Goal: Task Accomplishment & Management: Complete application form

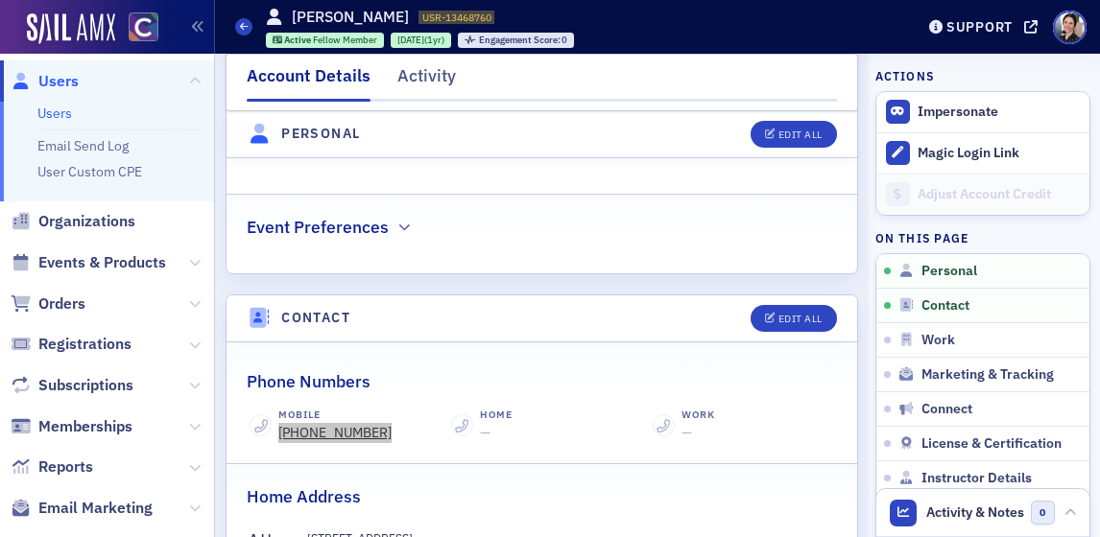
scroll to position [711, 0]
drag, startPoint x: 65, startPoint y: 299, endPoint x: 119, endPoint y: 277, distance: 58.1
click at [65, 298] on span "Orders" at bounding box center [61, 304] width 47 height 21
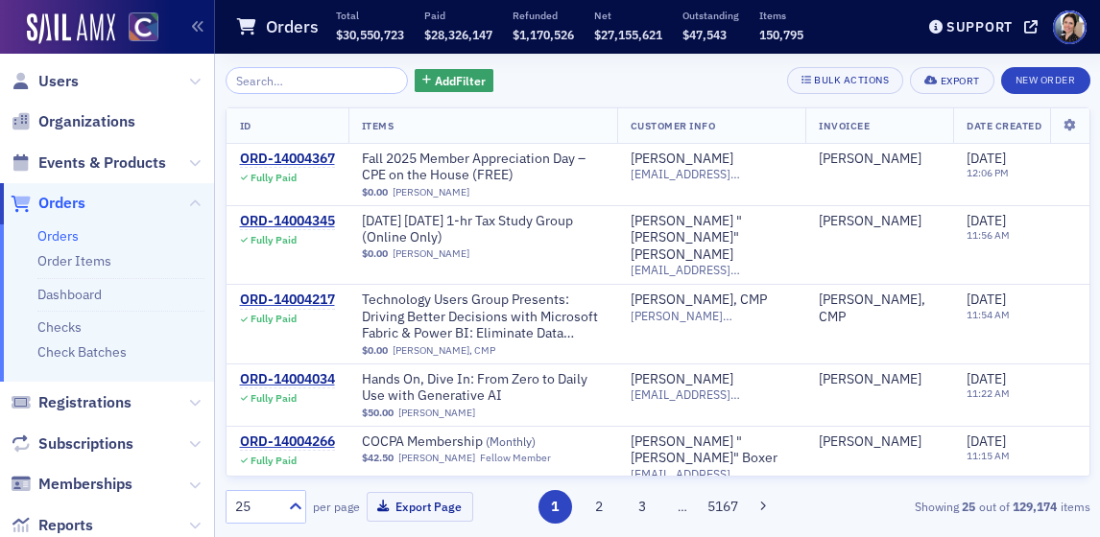
drag, startPoint x: 64, startPoint y: 330, endPoint x: 116, endPoint y: 309, distance: 56.0
click at [65, 329] on link "Checks" at bounding box center [59, 327] width 44 height 17
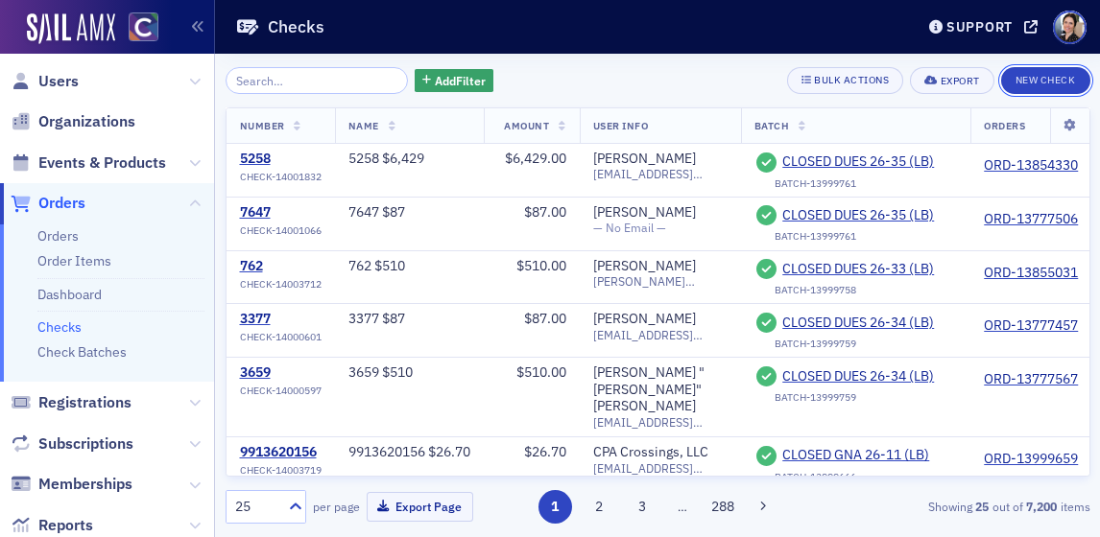
drag, startPoint x: 1048, startPoint y: 78, endPoint x: 809, endPoint y: 51, distance: 240.4
click at [1048, 78] on button "New Check" at bounding box center [1045, 80] width 89 height 27
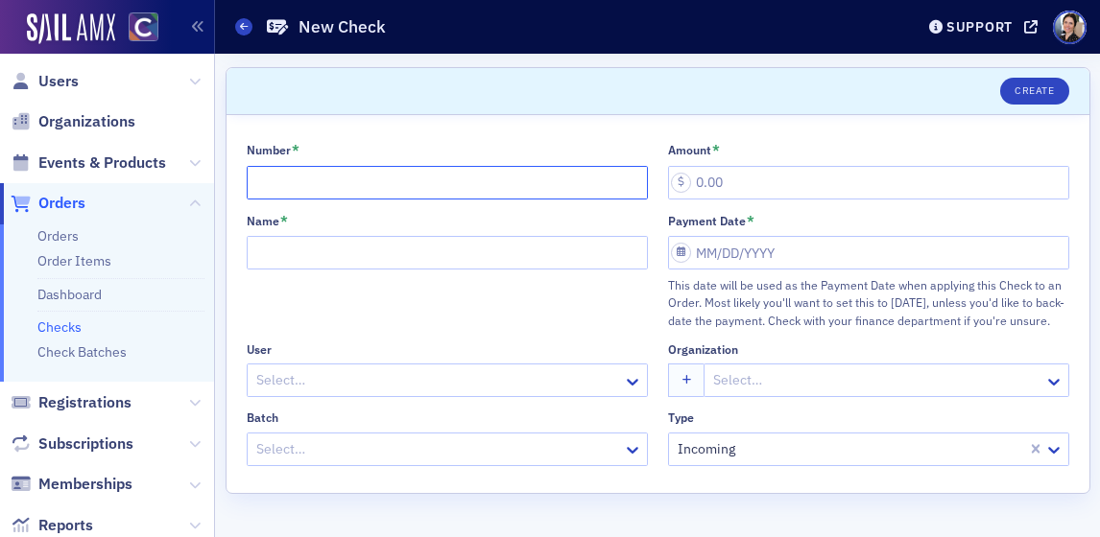
click at [316, 181] on input "Number *" at bounding box center [447, 183] width 401 height 34
type input "335760"
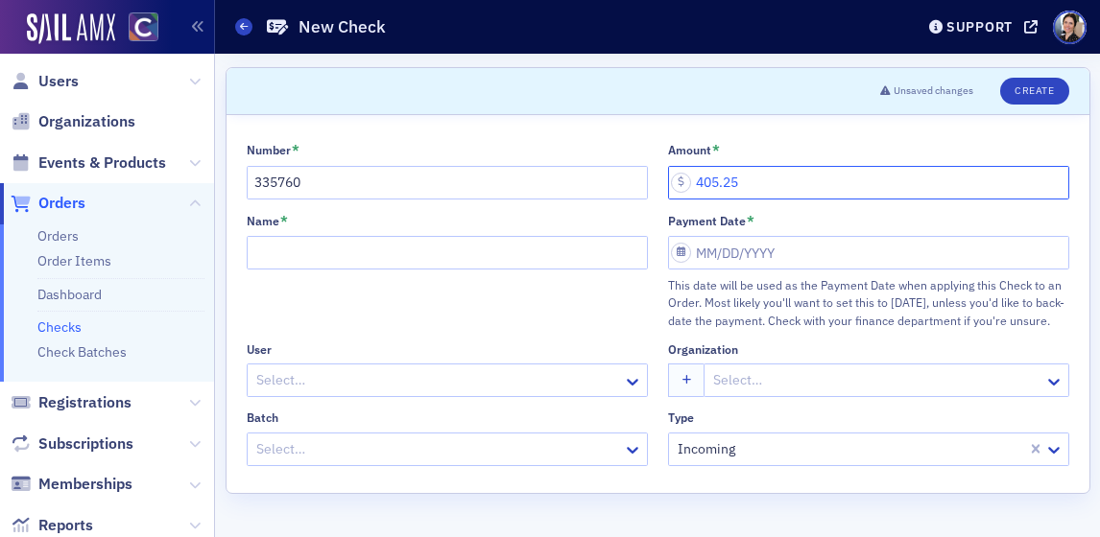
type input "405.25"
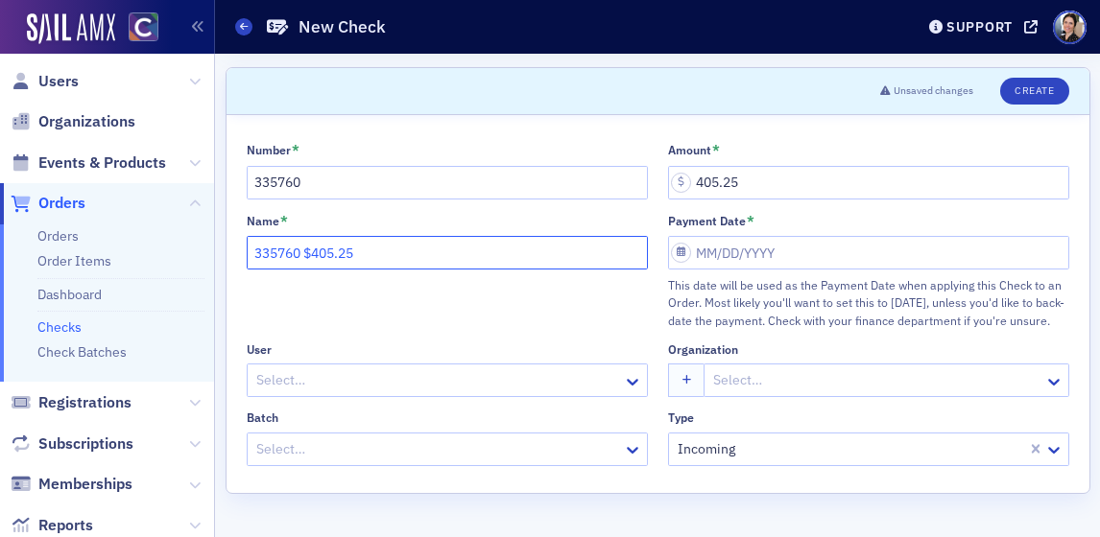
type input "335760 $405.25"
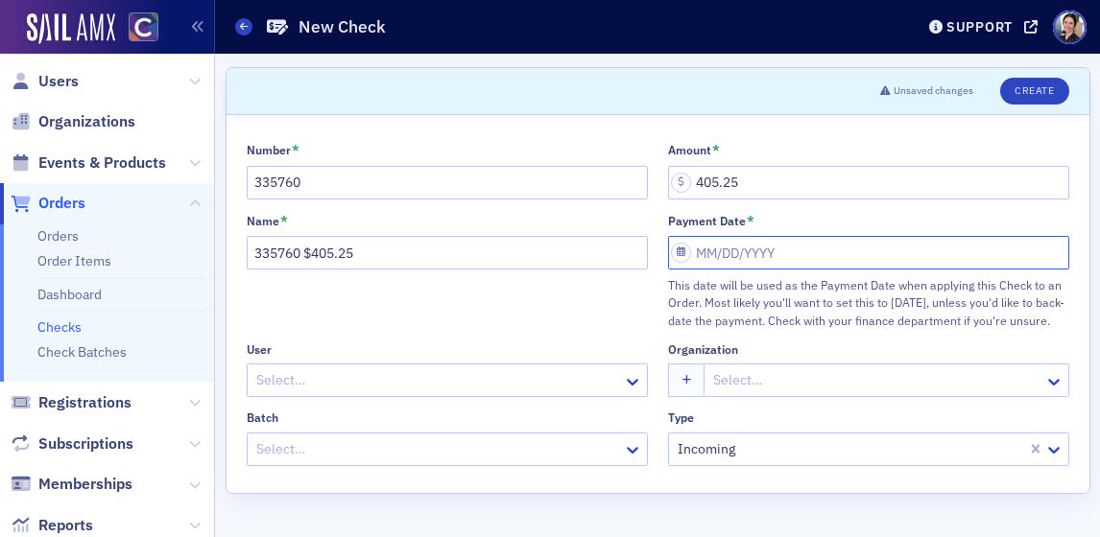
select select "7"
select select "2025"
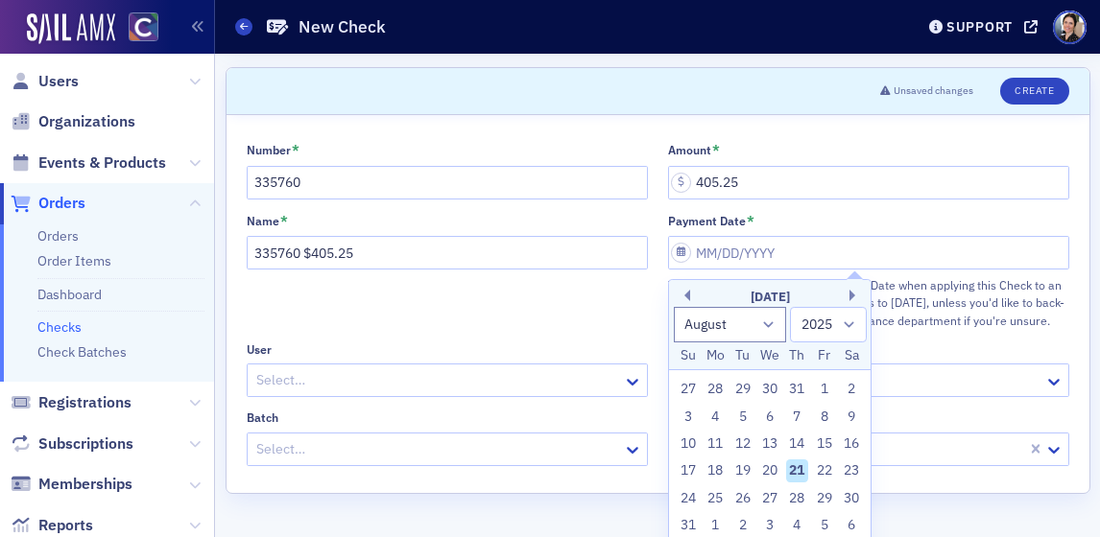
click at [820, 444] on div "15" at bounding box center [824, 444] width 23 height 23
type input "[DATE]"
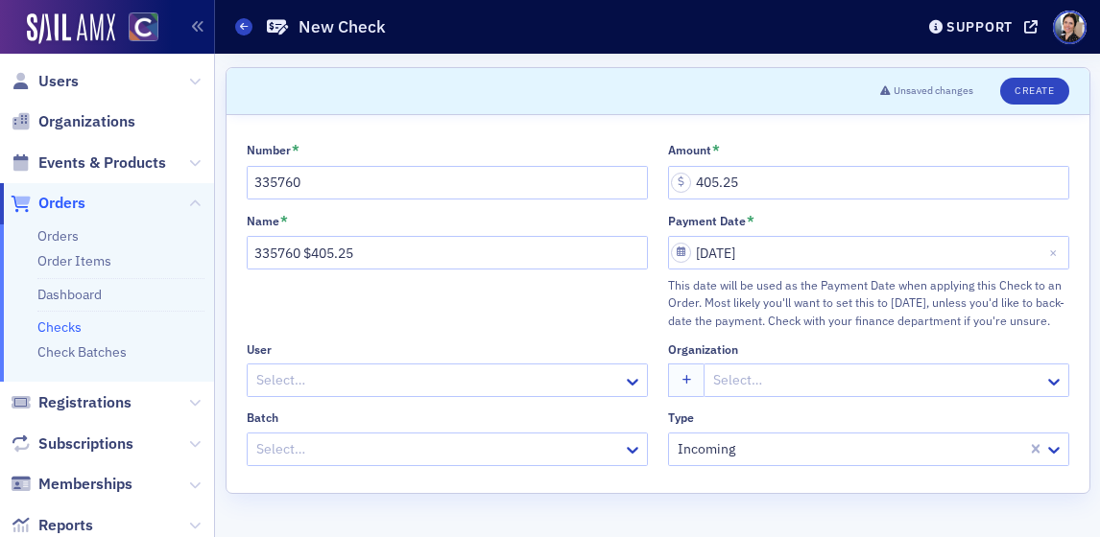
click at [306, 377] on div at bounding box center [437, 380] width 367 height 24
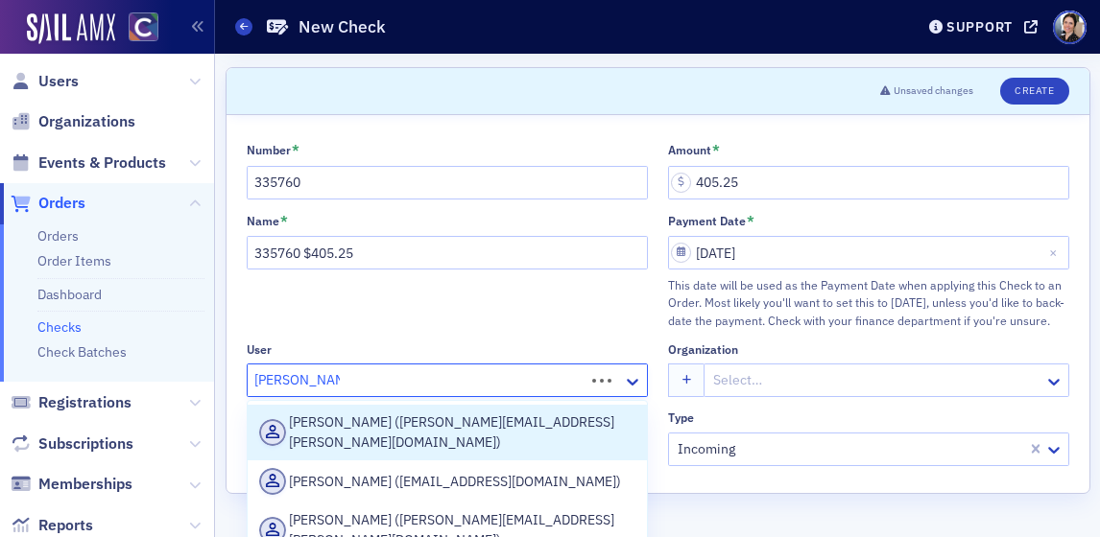
type input "[PERSON_NAME]"
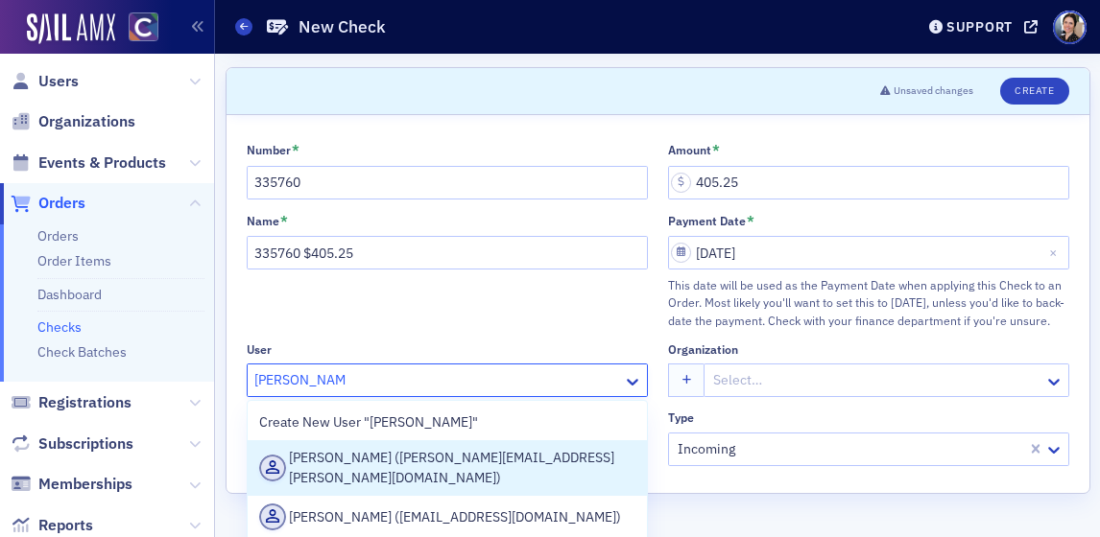
click at [412, 476] on div "[PERSON_NAME] ([PERSON_NAME][EMAIL_ADDRESS][PERSON_NAME][DOMAIN_NAME])" at bounding box center [447, 468] width 376 height 40
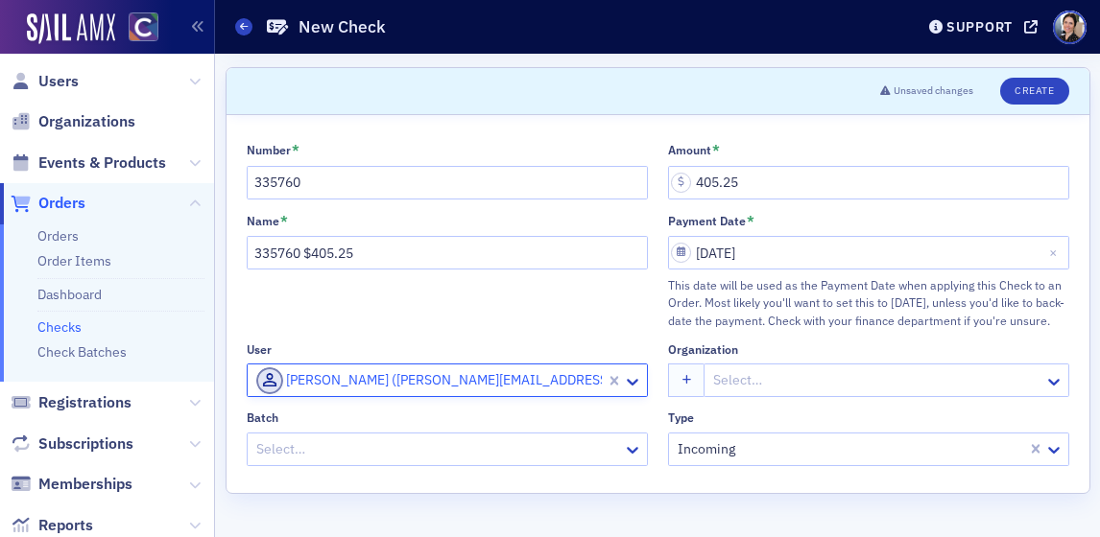
click at [764, 381] on div at bounding box center [876, 380] width 330 height 24
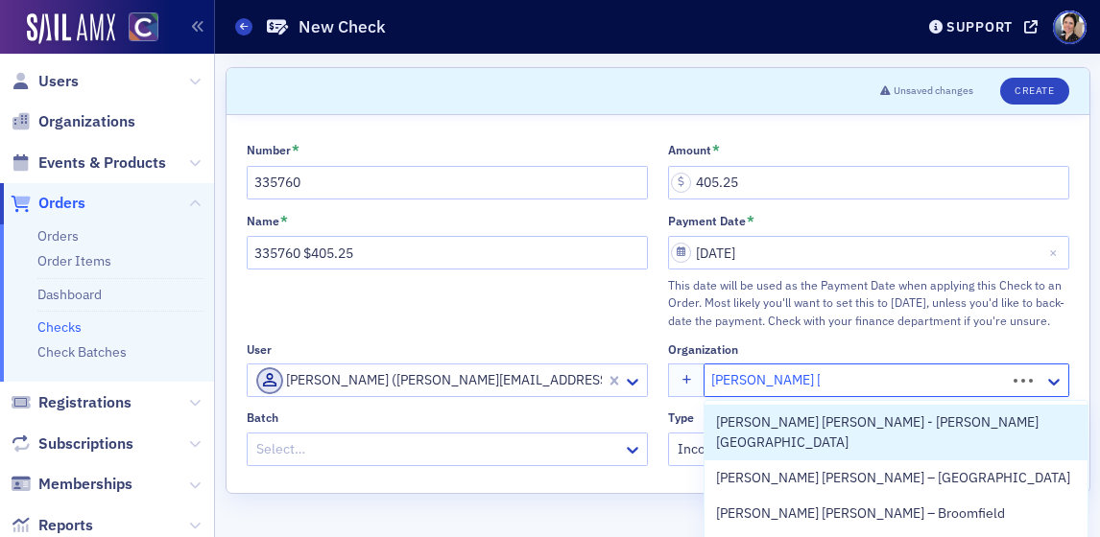
type input "[PERSON_NAME] [PERSON_NAME] - [PERSON_NAME]"
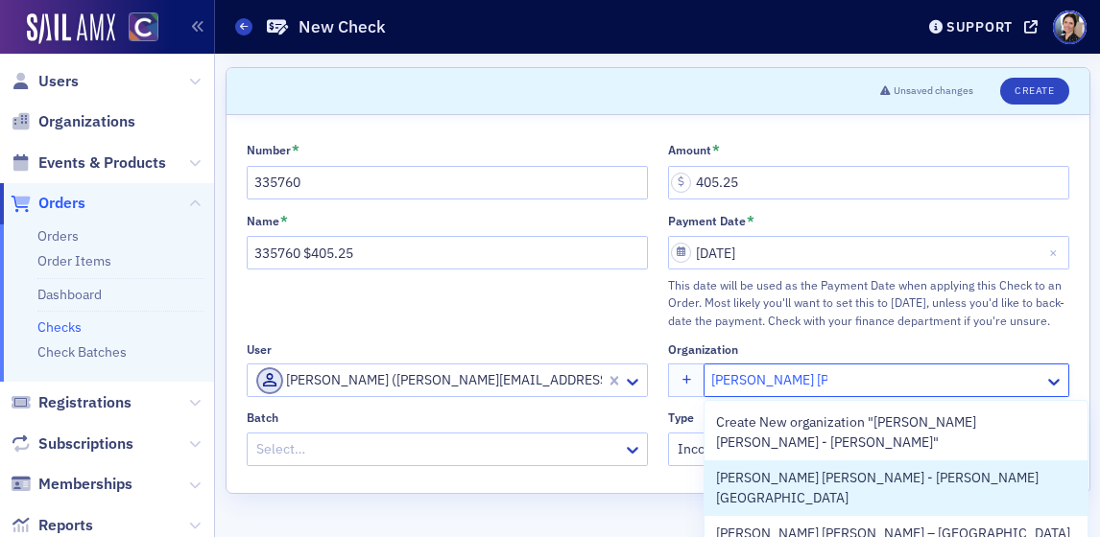
drag, startPoint x: 834, startPoint y: 457, endPoint x: 748, endPoint y: 438, distance: 87.5
click at [834, 468] on span "[PERSON_NAME] [PERSON_NAME] - [PERSON_NAME][GEOGRAPHIC_DATA]" at bounding box center [896, 488] width 360 height 40
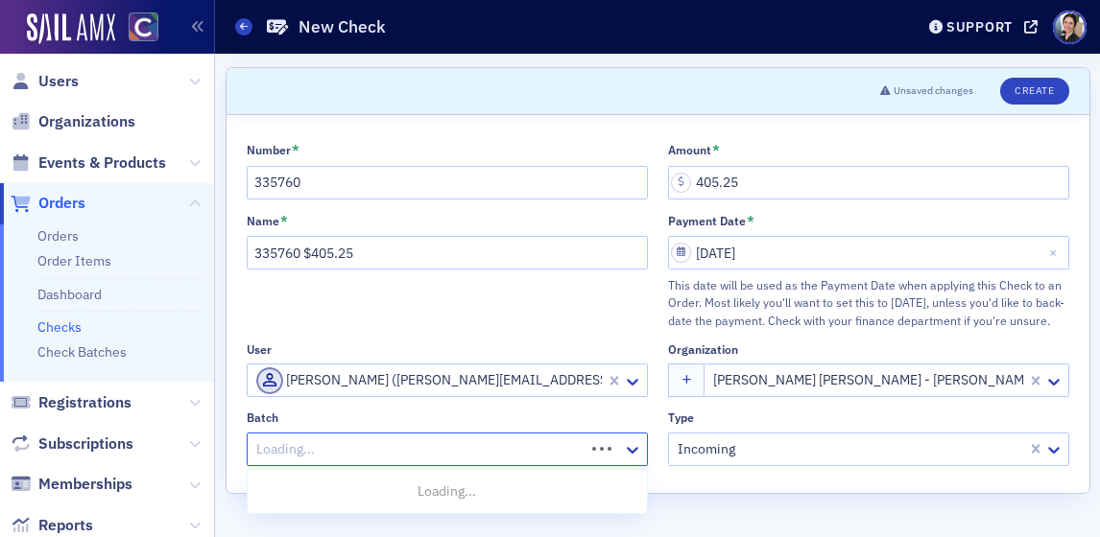
click at [333, 449] on div at bounding box center [418, 450] width 328 height 24
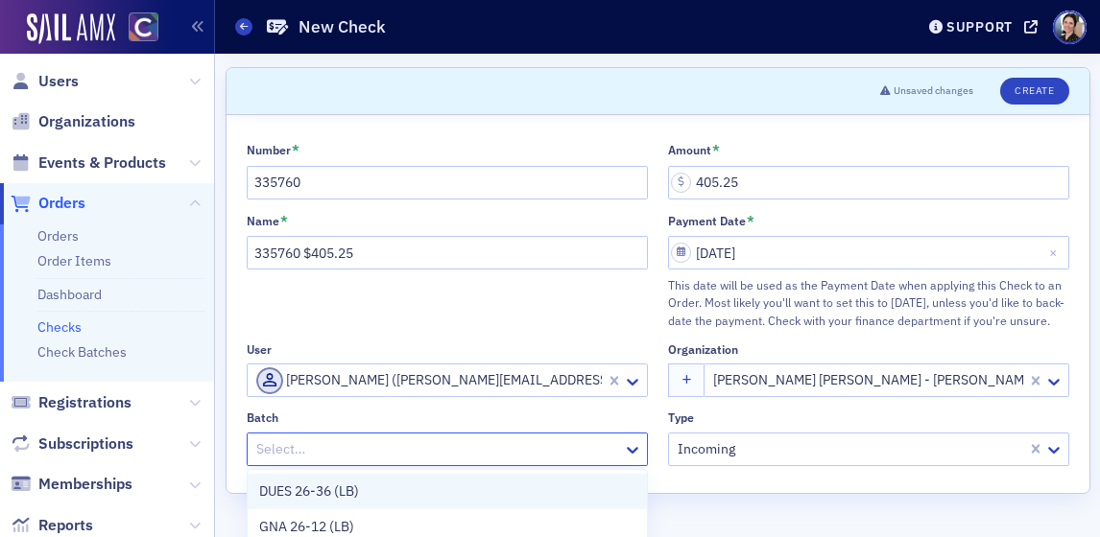
click at [324, 493] on span "DUES 26-36 (LB)" at bounding box center [309, 492] width 100 height 20
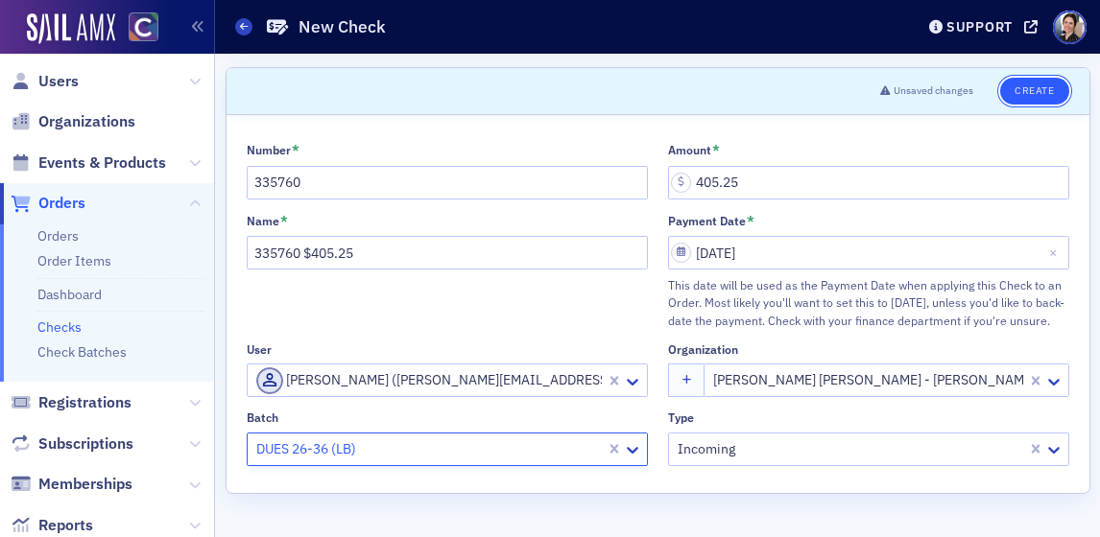
click at [1052, 89] on button "Create" at bounding box center [1034, 91] width 68 height 27
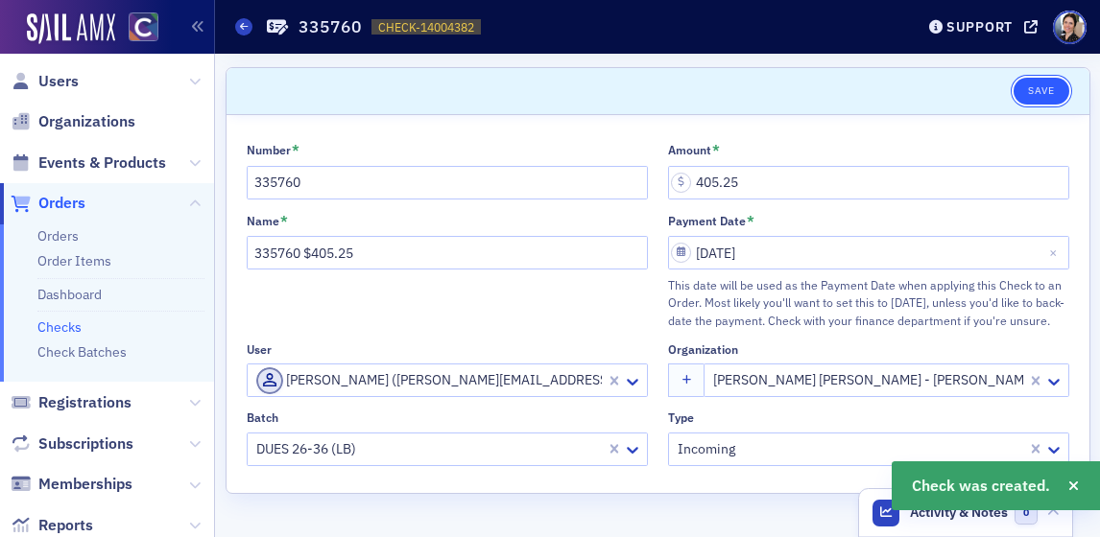
click at [1043, 90] on button "Save" at bounding box center [1040, 91] width 55 height 27
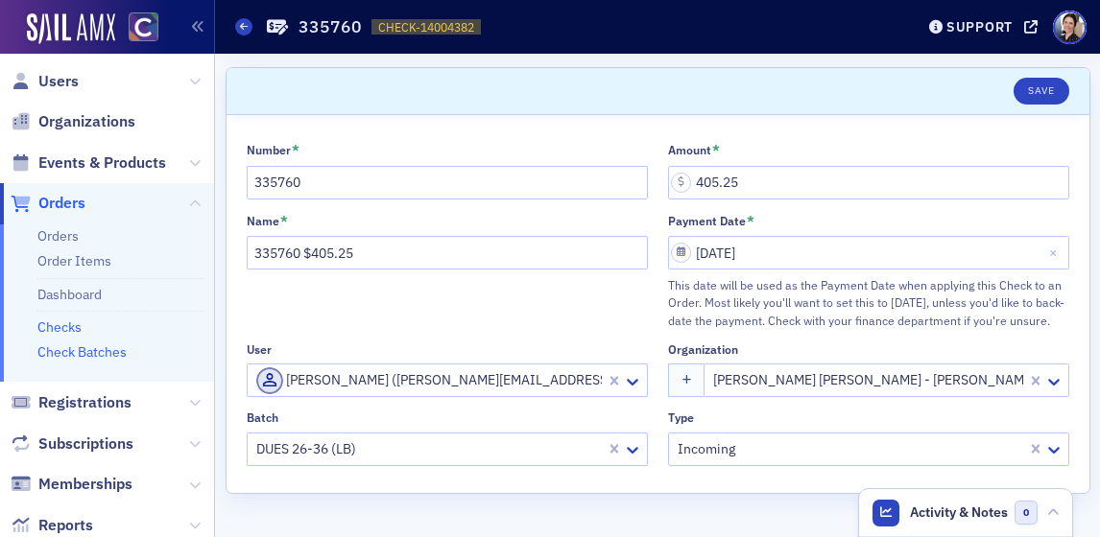
click at [97, 354] on link "Check Batches" at bounding box center [81, 352] width 89 height 17
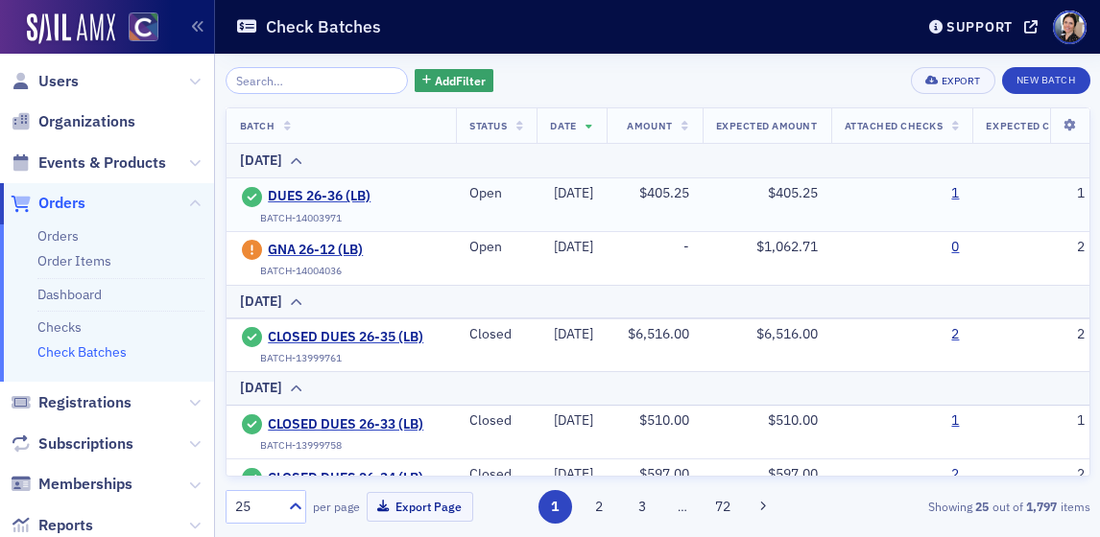
click at [973, 194] on td "1" at bounding box center [902, 205] width 142 height 54
click at [959, 192] on link "1" at bounding box center [955, 193] width 8 height 17
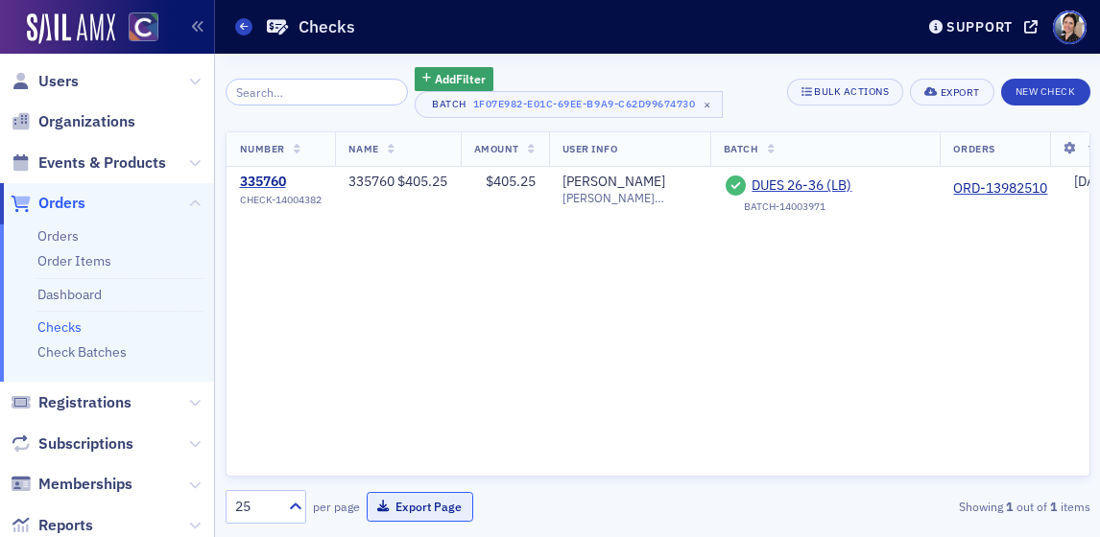
drag, startPoint x: 428, startPoint y: 510, endPoint x: 404, endPoint y: 502, distance: 25.2
click at [427, 510] on button "Export Page" at bounding box center [420, 507] width 107 height 30
click at [62, 328] on link "Checks" at bounding box center [59, 327] width 44 height 17
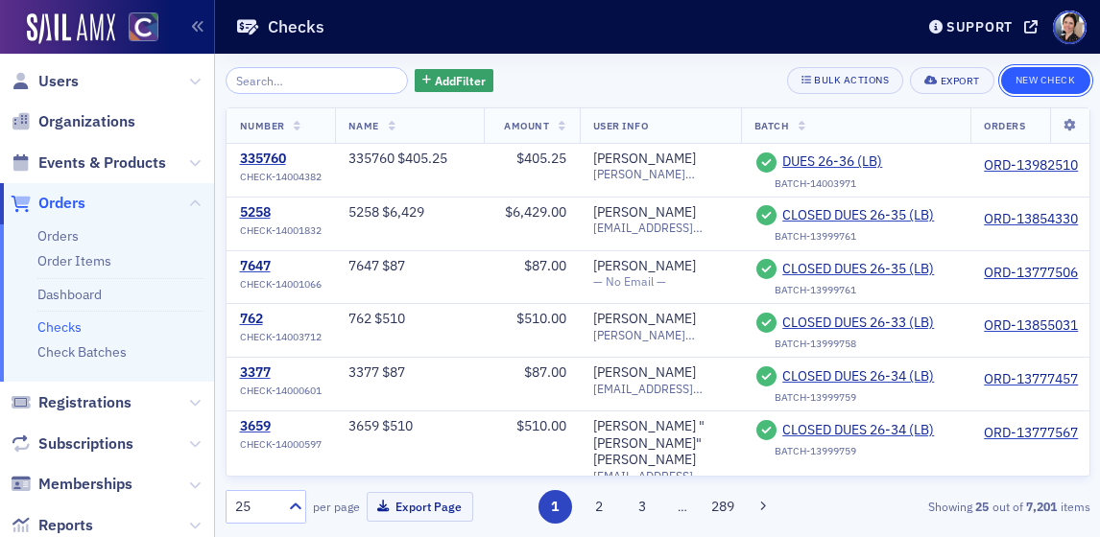
click at [1062, 81] on button "New Check" at bounding box center [1045, 80] width 89 height 27
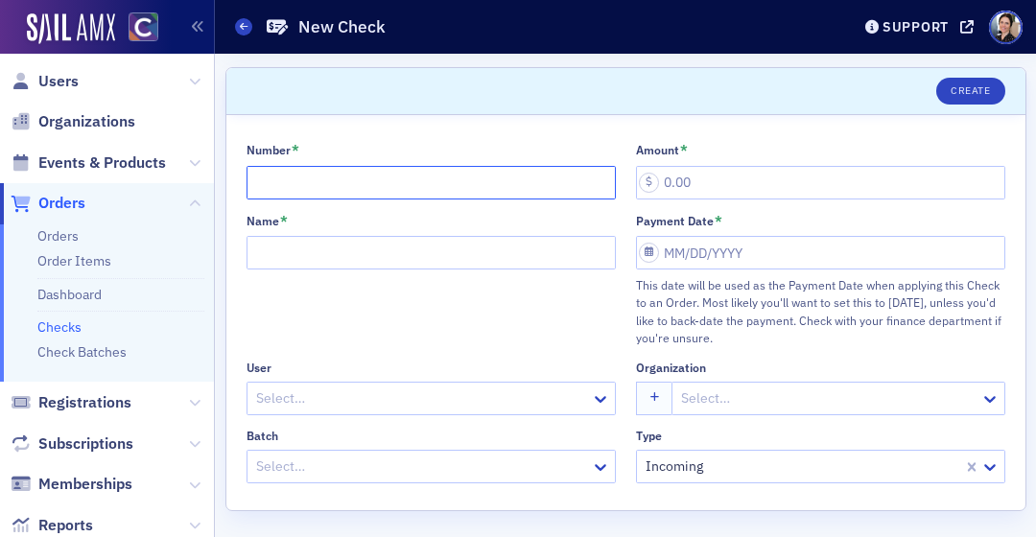
click at [302, 182] on input "Number *" at bounding box center [431, 183] width 369 height 34
click at [296, 185] on input "Number *" at bounding box center [431, 183] width 369 height 34
type input "5243"
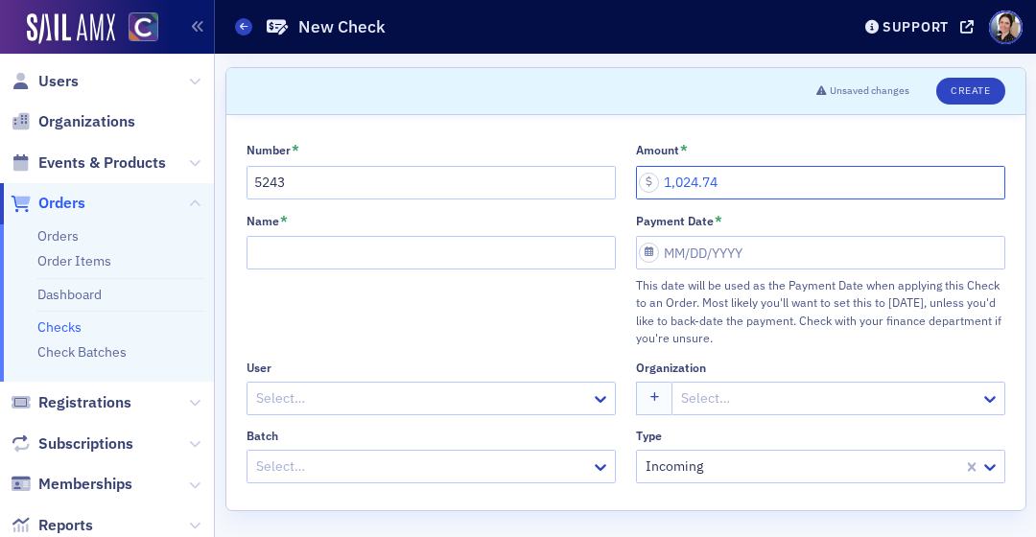
type input "1,024.74"
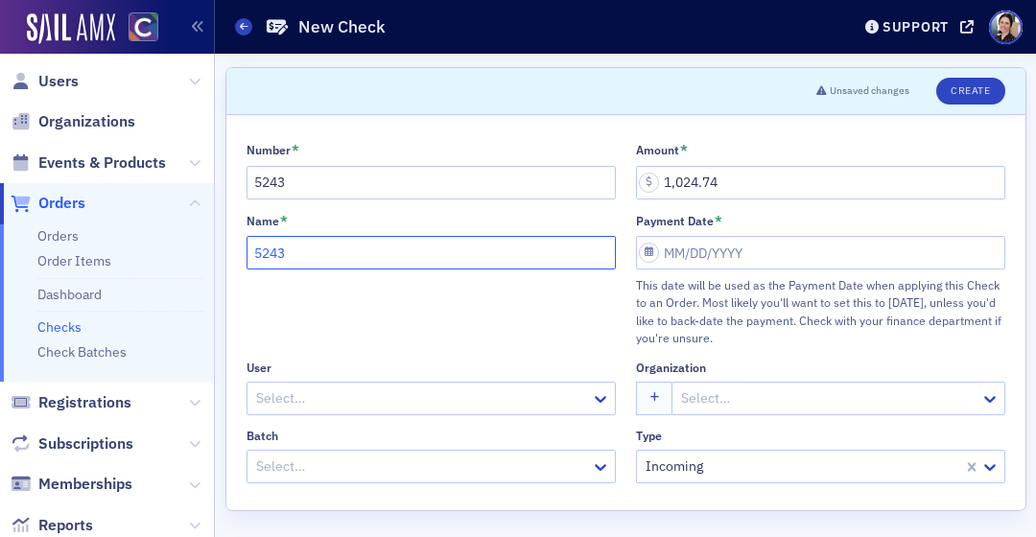
type input "5243"
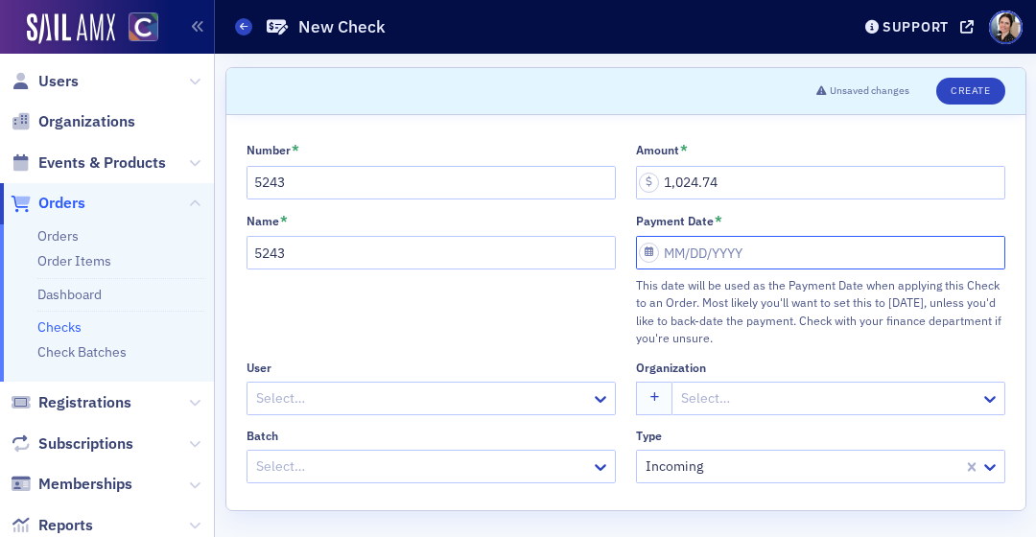
select select "7"
select select "2025"
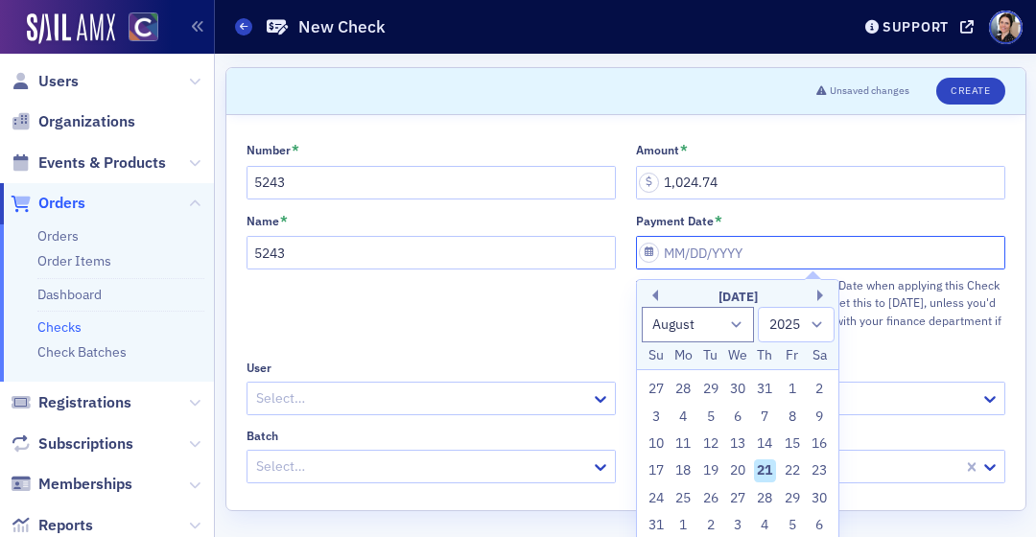
type input "$"
click at [792, 439] on div "15" at bounding box center [792, 444] width 23 height 23
type input "[DATE]"
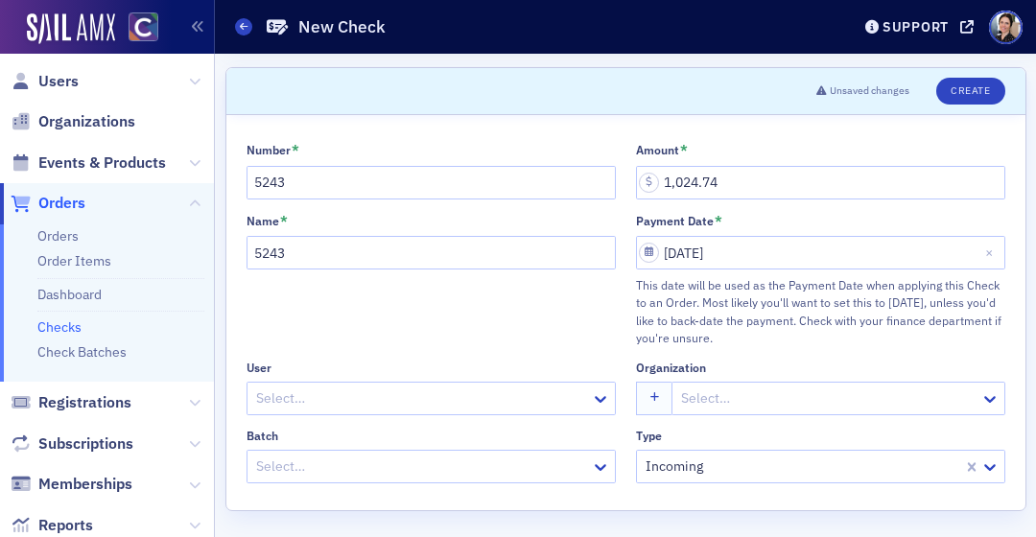
click at [288, 395] on div at bounding box center [421, 399] width 335 height 24
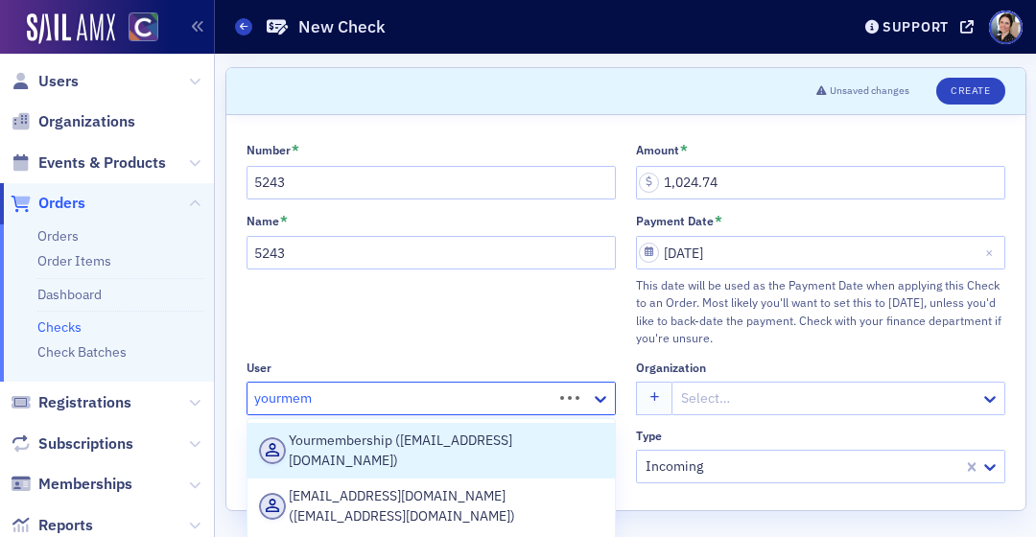
type input "yourmemb"
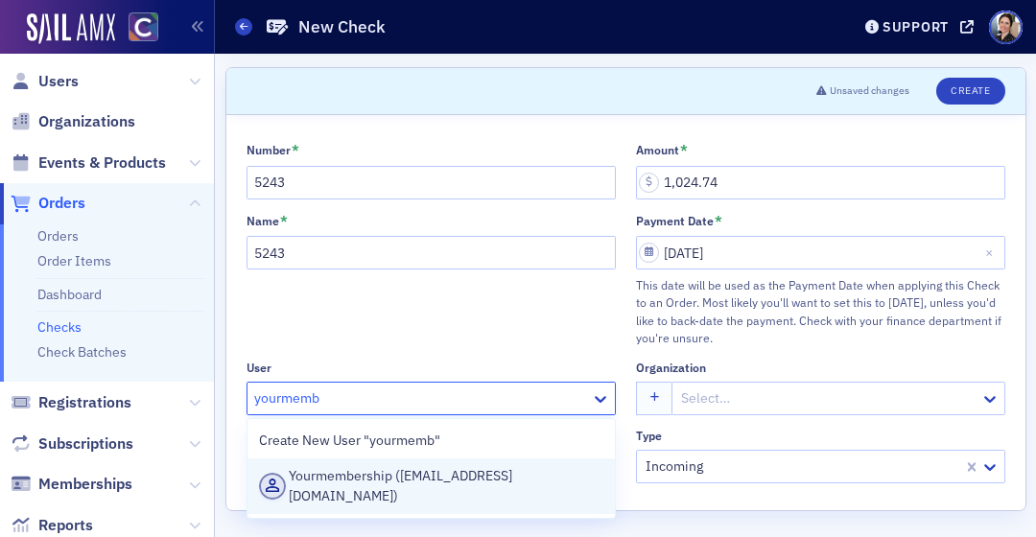
click at [440, 480] on div "Yourmembership ([EMAIL_ADDRESS][DOMAIN_NAME])" at bounding box center [431, 486] width 344 height 40
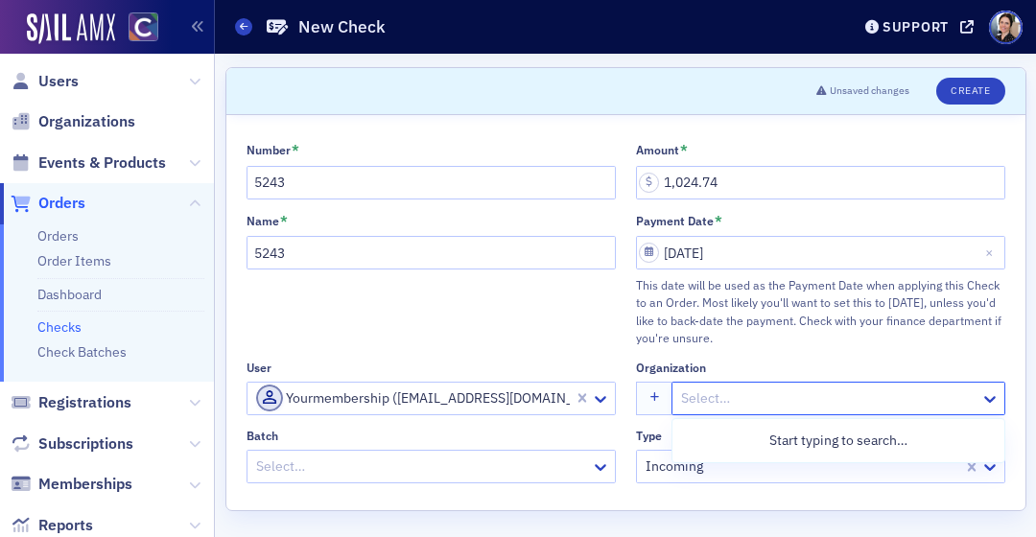
click at [764, 403] on div at bounding box center [828, 399] width 298 height 24
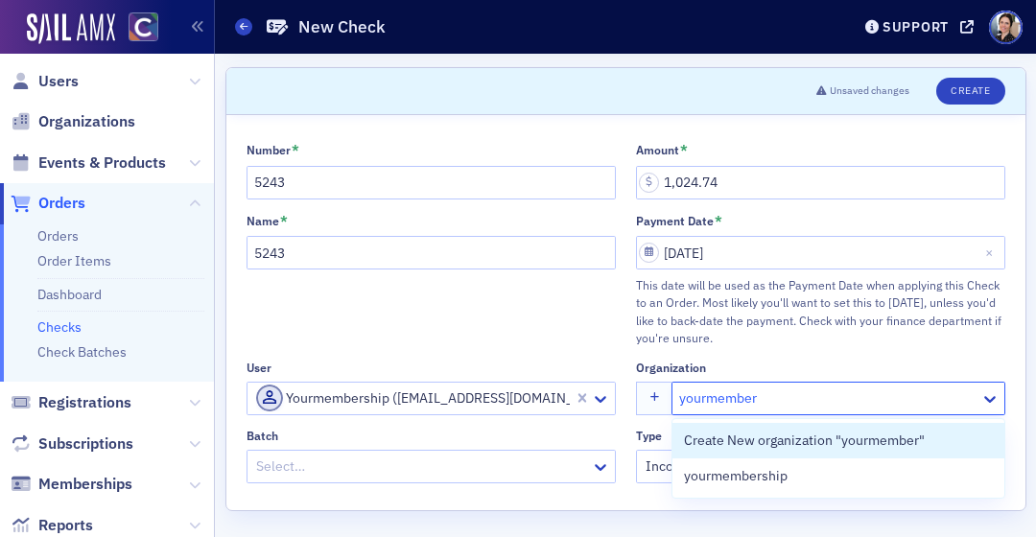
type input "yourmembers"
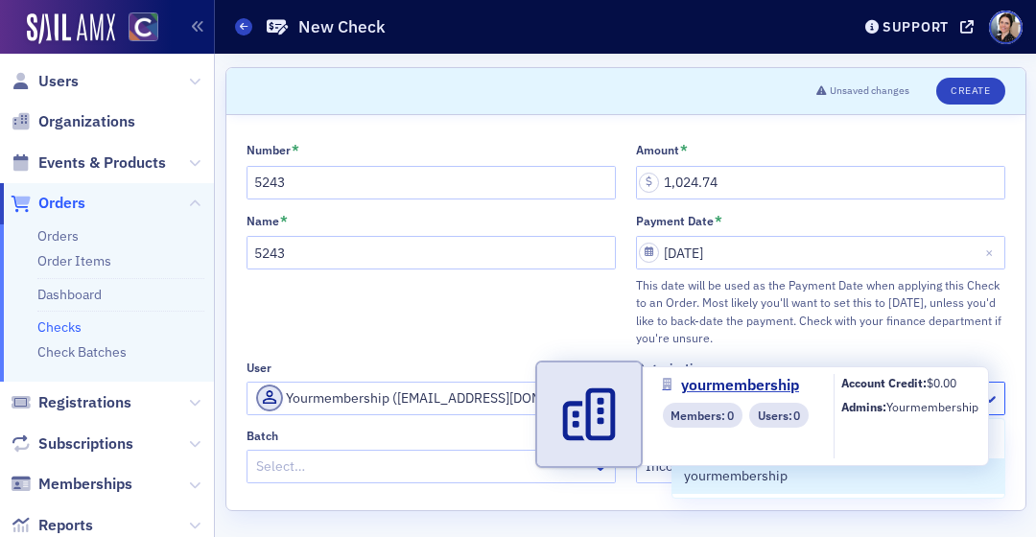
click at [761, 477] on span "yourmembership" at bounding box center [771, 476] width 175 height 20
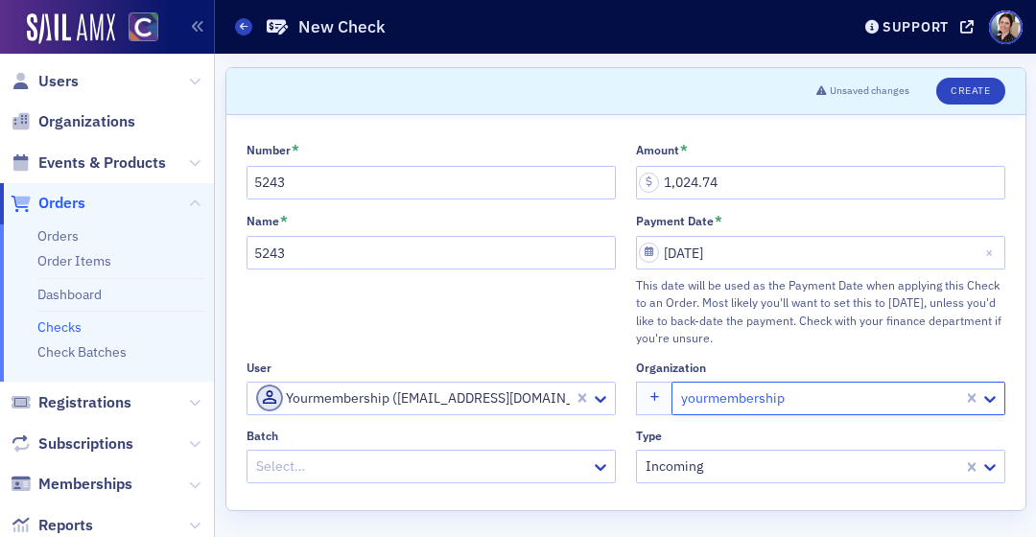
click at [288, 466] on div at bounding box center [421, 467] width 335 height 24
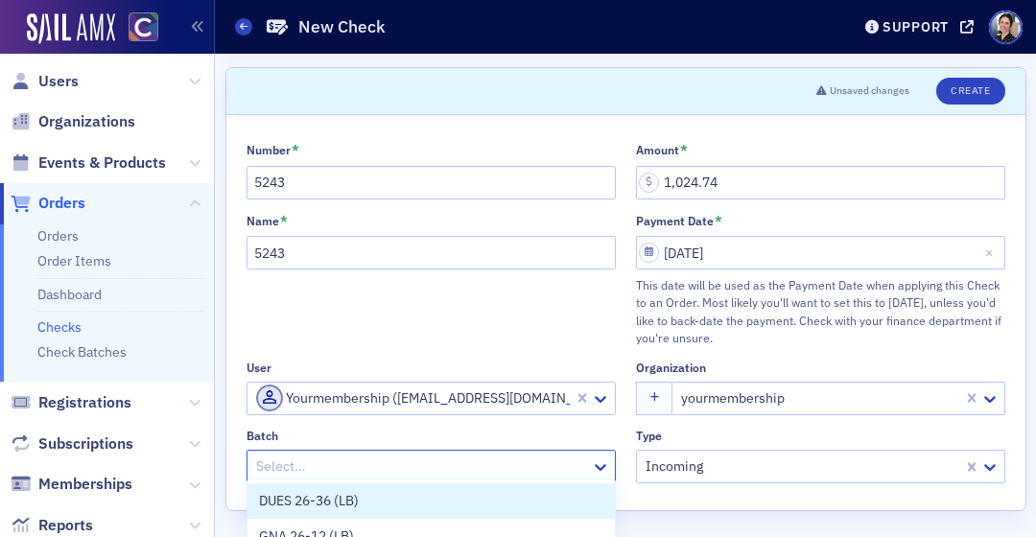
scroll to position [8, 0]
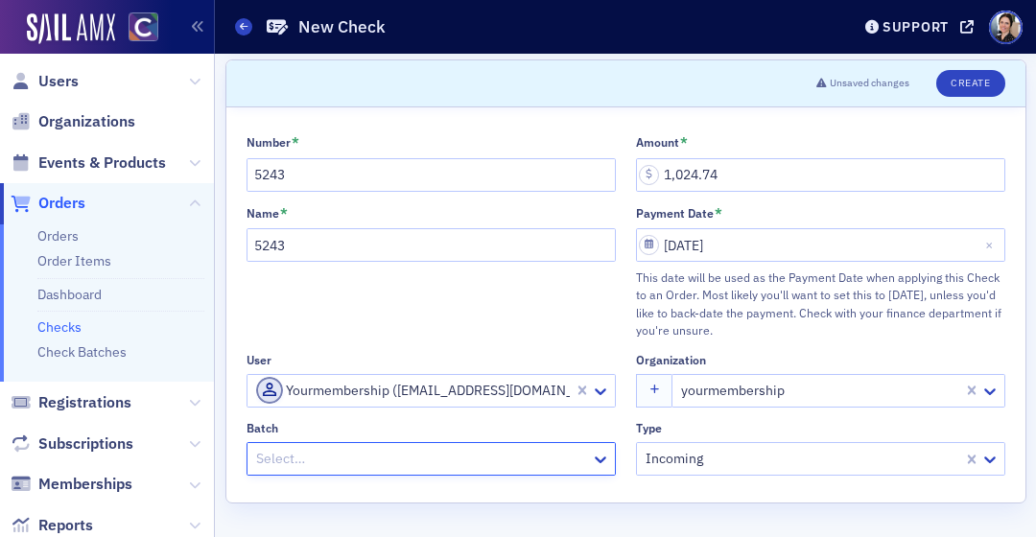
click at [318, 463] on div at bounding box center [421, 459] width 335 height 24
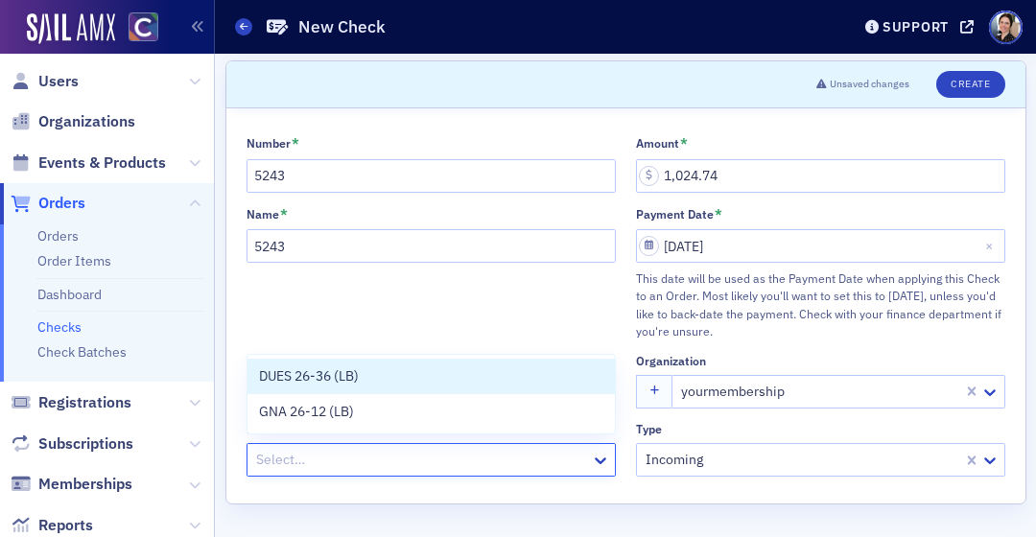
click at [318, 463] on div at bounding box center [421, 460] width 335 height 24
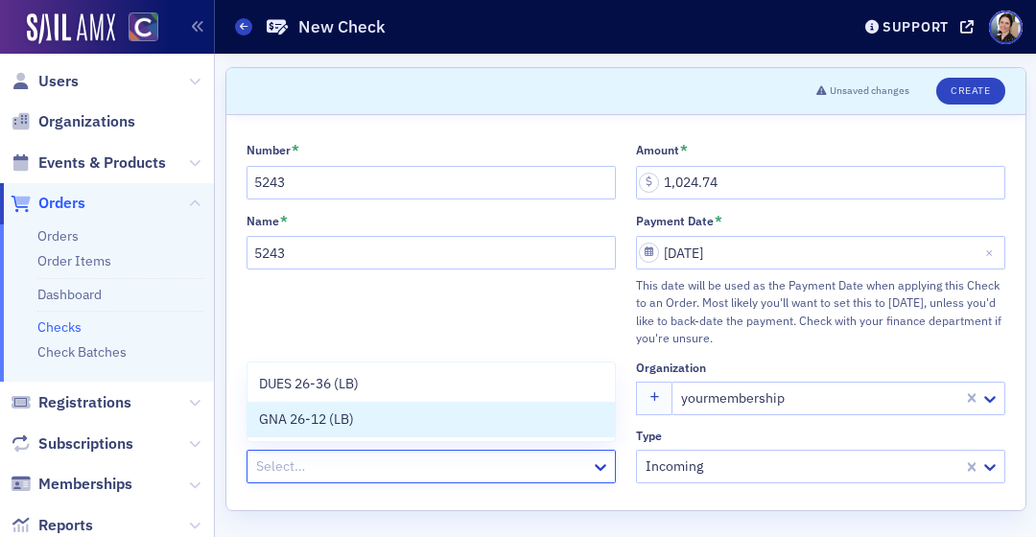
click at [276, 421] on span "GNA 26-12 (LB)" at bounding box center [306, 420] width 95 height 20
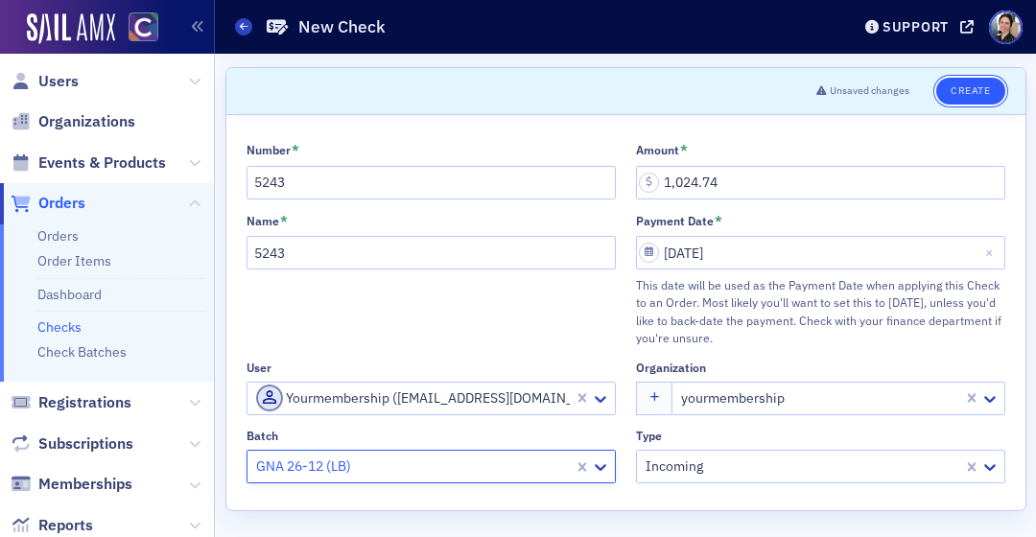
click at [976, 88] on button "Create" at bounding box center [971, 91] width 68 height 27
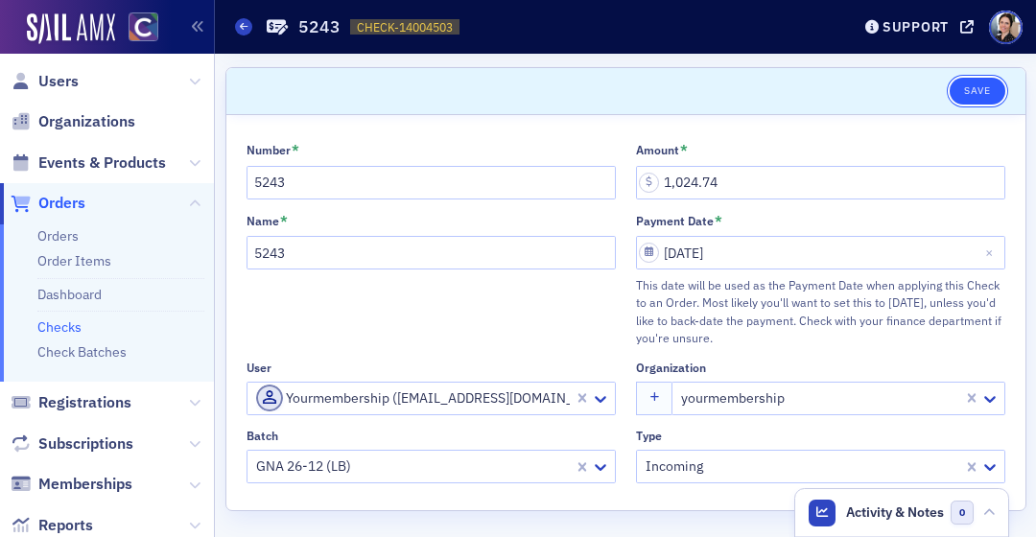
click at [979, 91] on button "Save" at bounding box center [977, 91] width 55 height 27
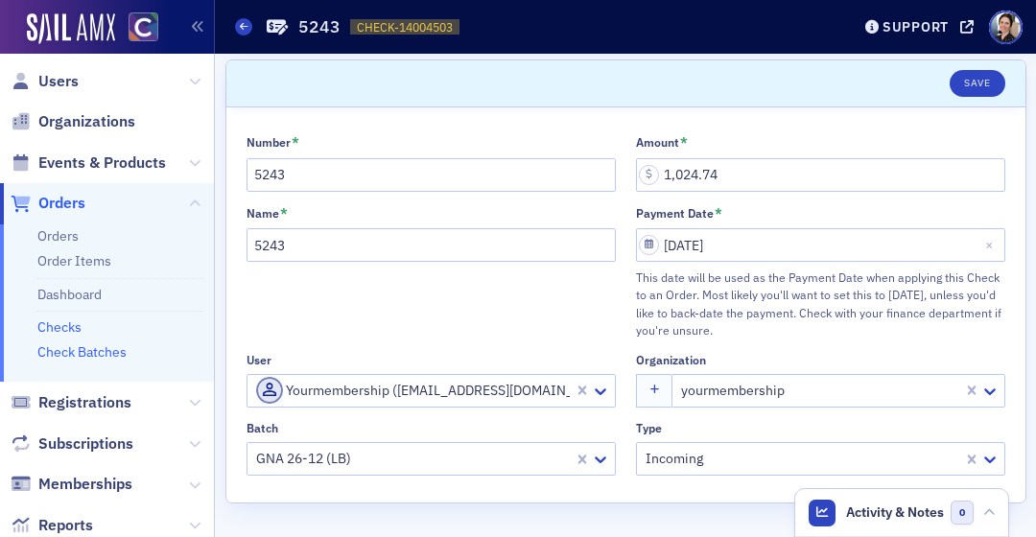
click at [79, 350] on link "Check Batches" at bounding box center [81, 352] width 89 height 17
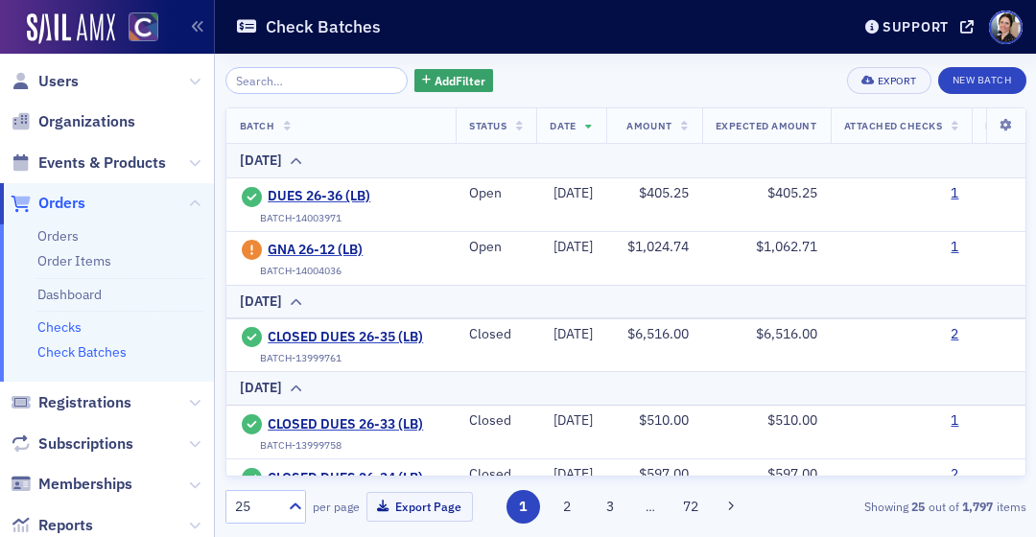
click at [68, 319] on link "Checks" at bounding box center [59, 327] width 44 height 17
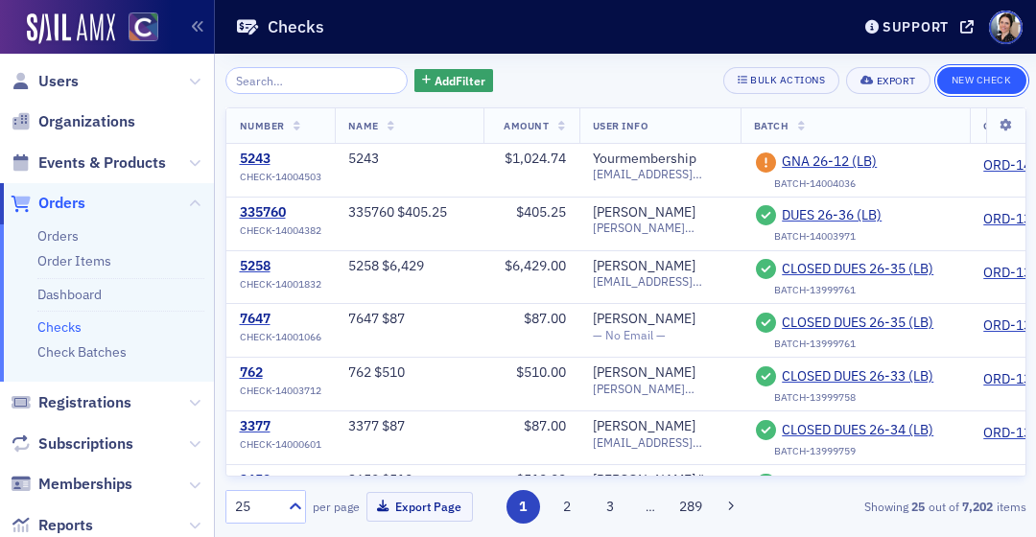
drag, startPoint x: 989, startPoint y: 80, endPoint x: 970, endPoint y: 80, distance: 19.2
click at [989, 80] on button "New Check" at bounding box center [982, 80] width 89 height 27
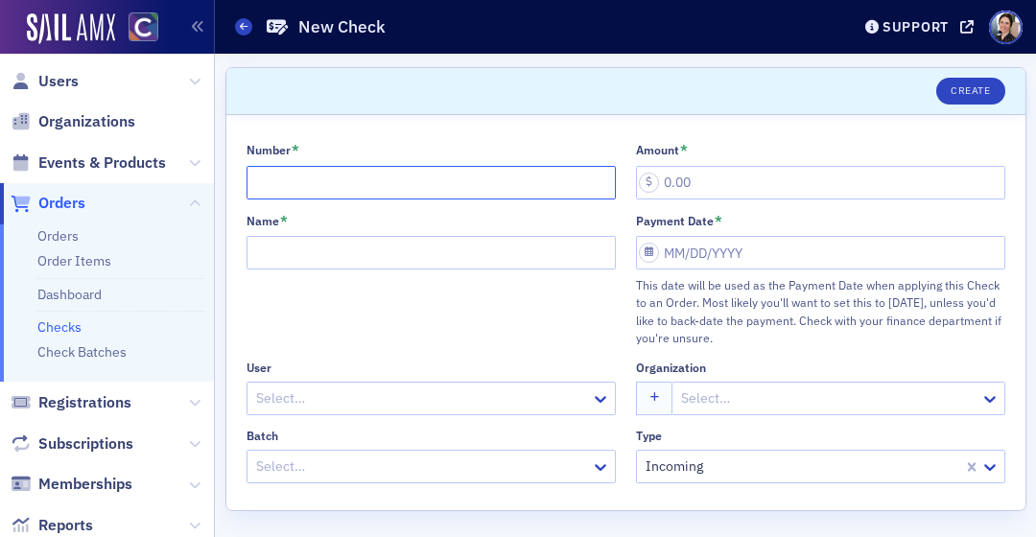
click at [318, 178] on input "Number *" at bounding box center [431, 183] width 369 height 34
type input "24026"
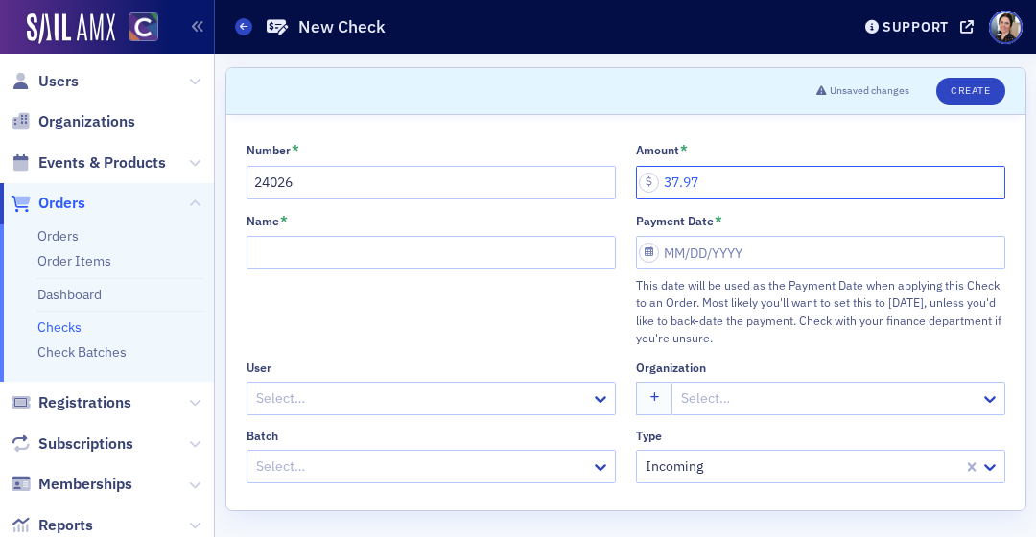
type input "37.97"
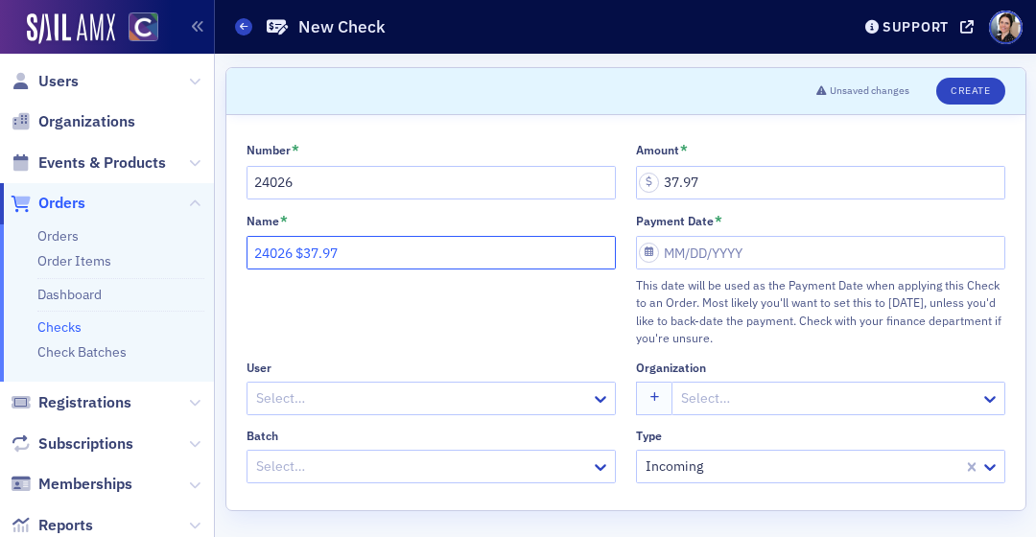
type input "24026 $37.97"
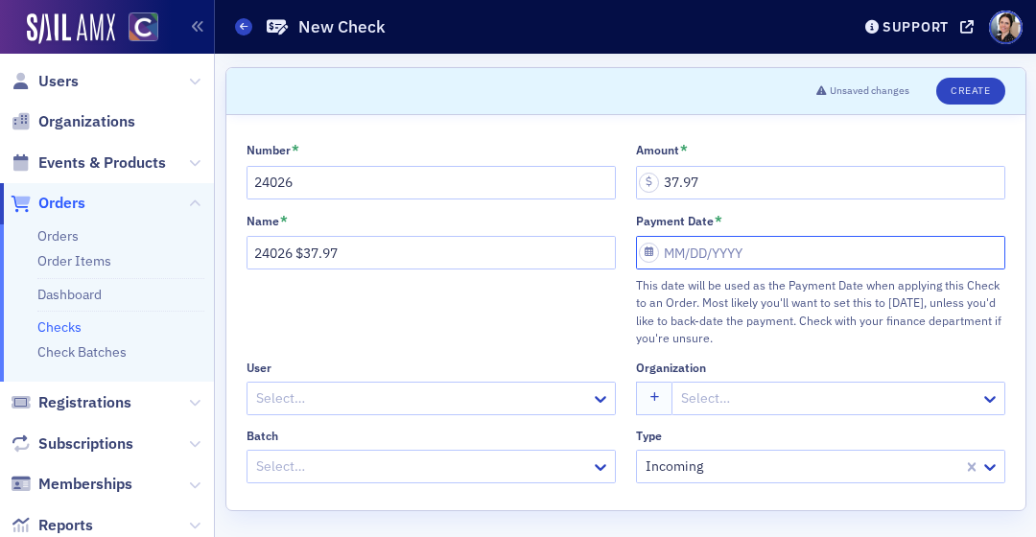
select select "7"
select select "2025"
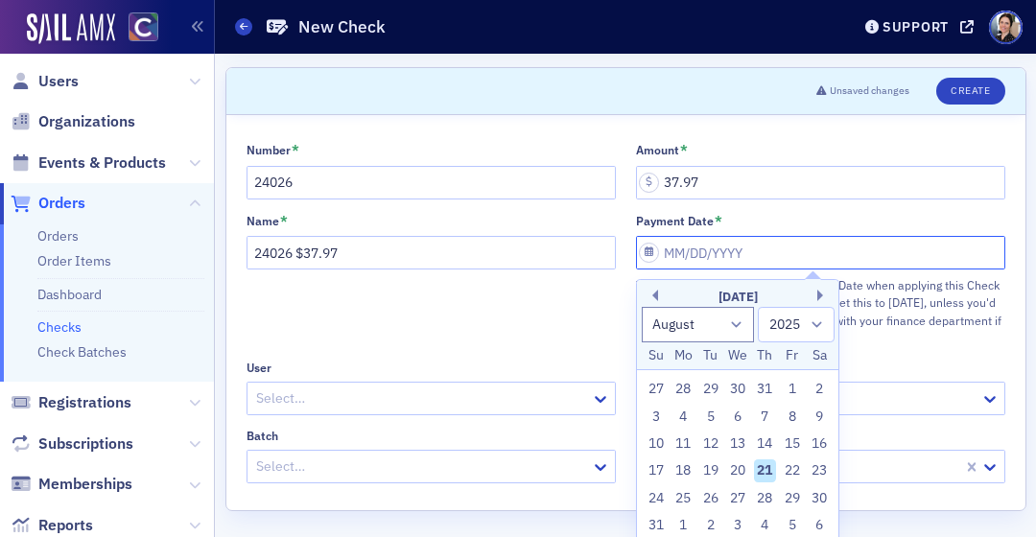
click at [740, 258] on input "Payment Date *" at bounding box center [820, 253] width 369 height 34
click at [798, 442] on div "15" at bounding box center [792, 444] width 23 height 23
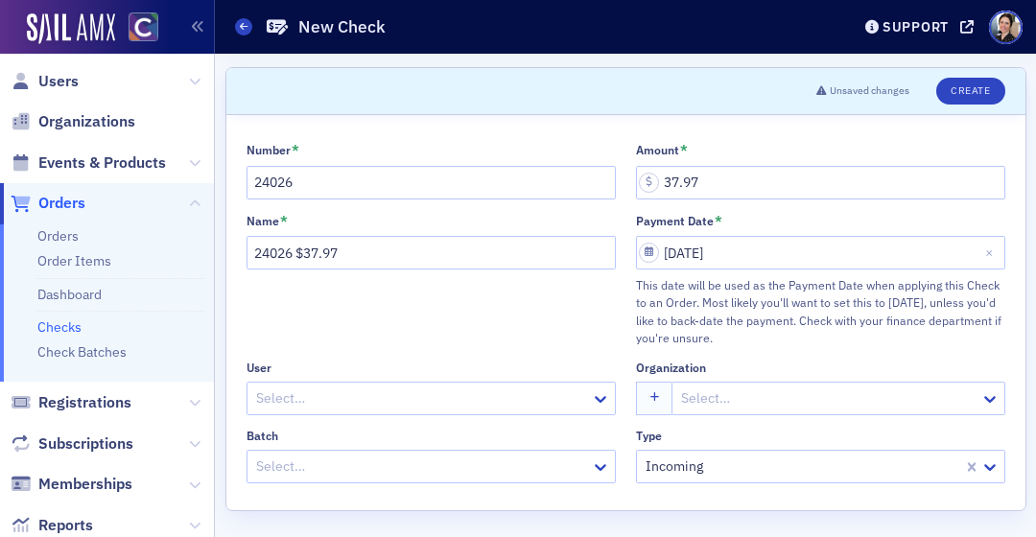
type input "[DATE]"
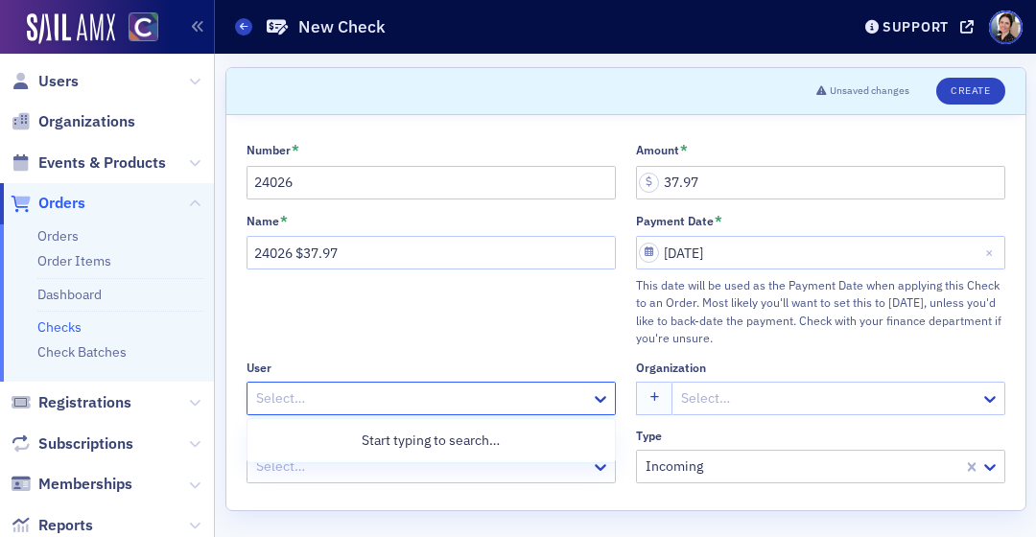
click at [316, 400] on div at bounding box center [421, 399] width 335 height 24
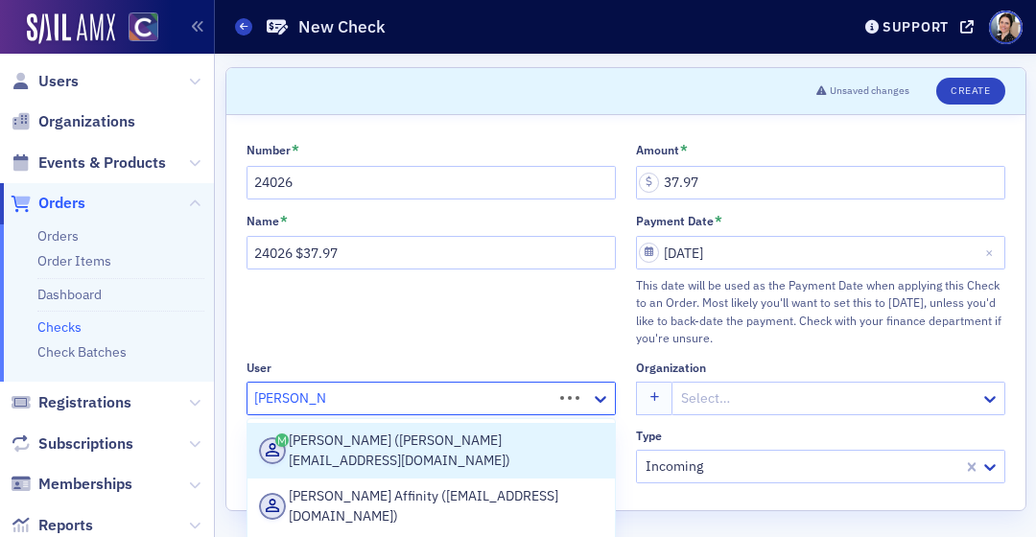
type input "[PERSON_NAME] aff"
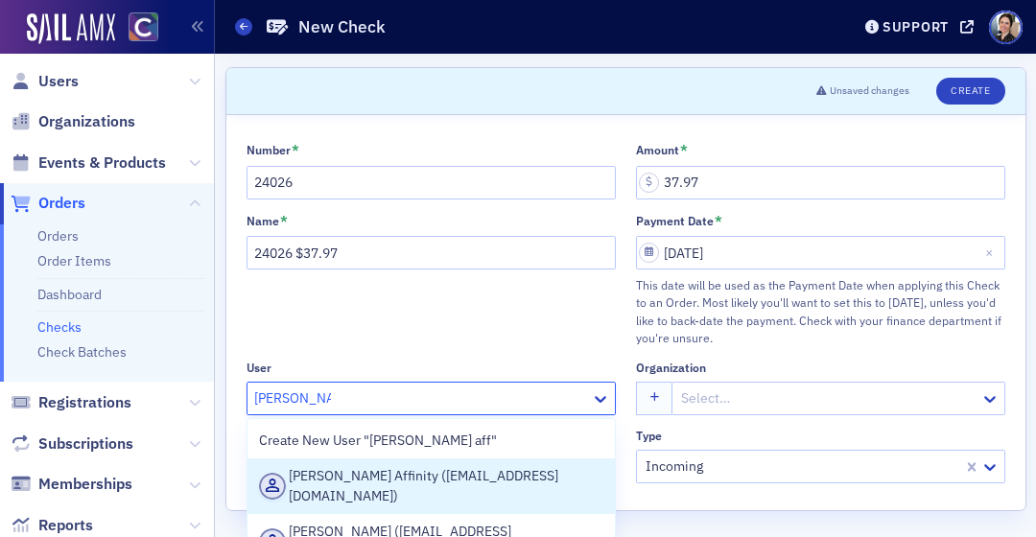
drag, startPoint x: 383, startPoint y: 474, endPoint x: 570, endPoint y: 431, distance: 192.0
click at [386, 473] on div "[PERSON_NAME] Affinity ([EMAIL_ADDRESS][DOMAIN_NAME])" at bounding box center [431, 486] width 344 height 40
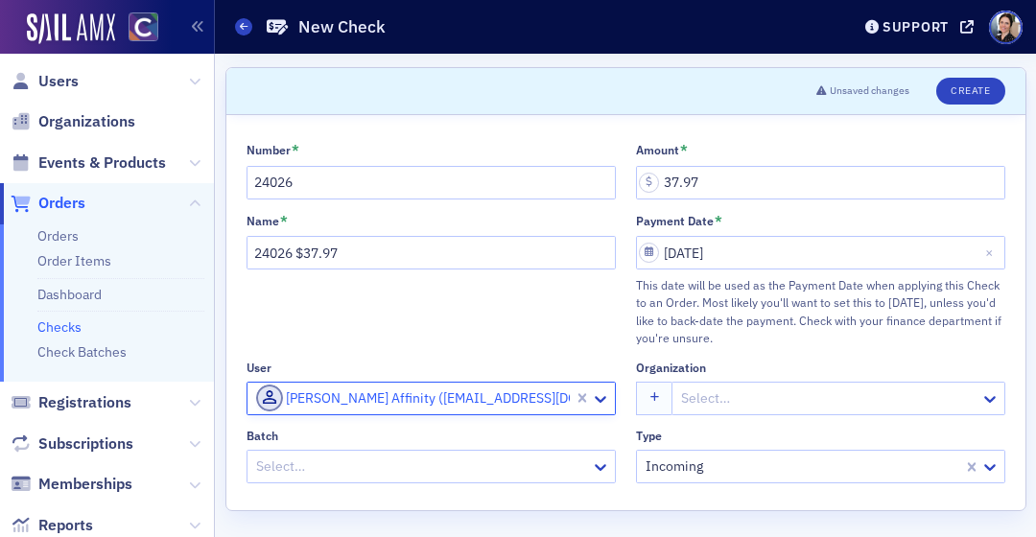
click at [795, 402] on div at bounding box center [828, 399] width 298 height 24
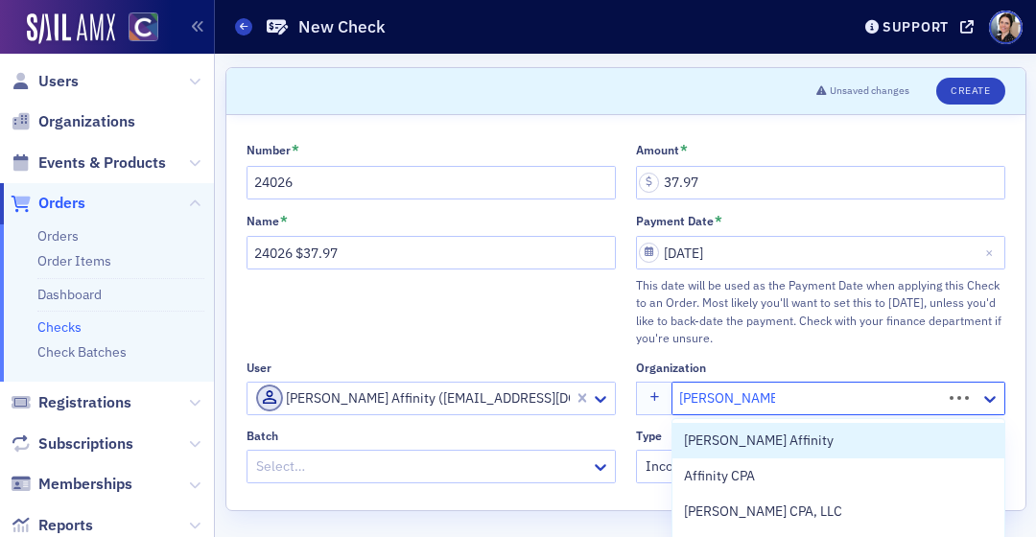
type input "[PERSON_NAME] affinity"
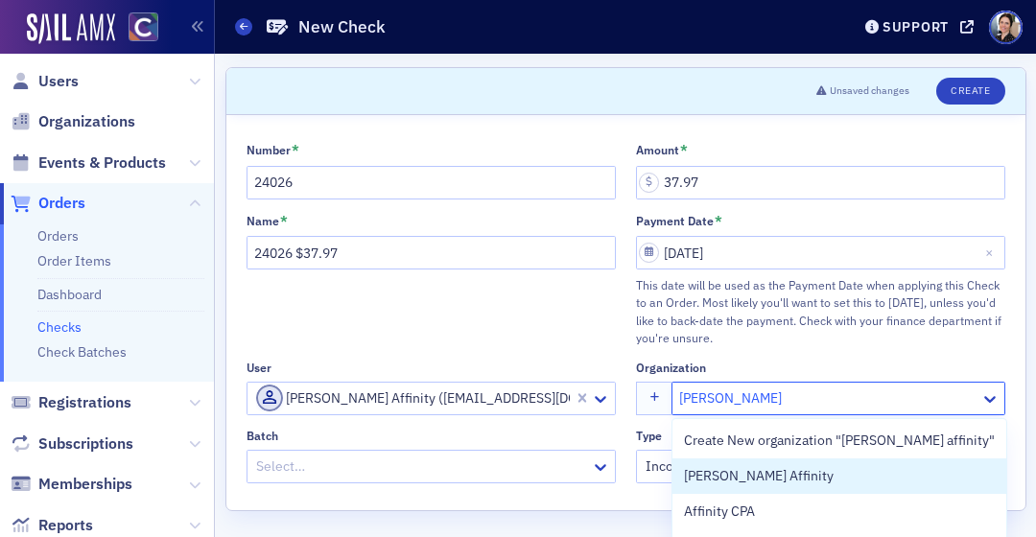
drag, startPoint x: 754, startPoint y: 478, endPoint x: 740, endPoint y: 465, distance: 19.0
click at [754, 478] on span "[PERSON_NAME] Affinity" at bounding box center [771, 476] width 175 height 20
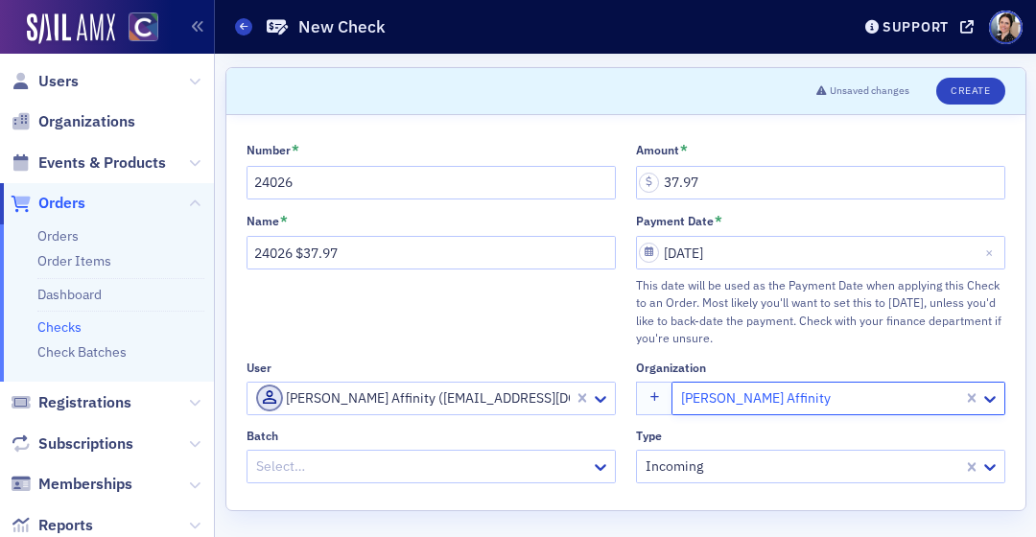
drag, startPoint x: 378, startPoint y: 465, endPoint x: 368, endPoint y: 462, distance: 10.3
click at [377, 465] on div at bounding box center [421, 467] width 335 height 24
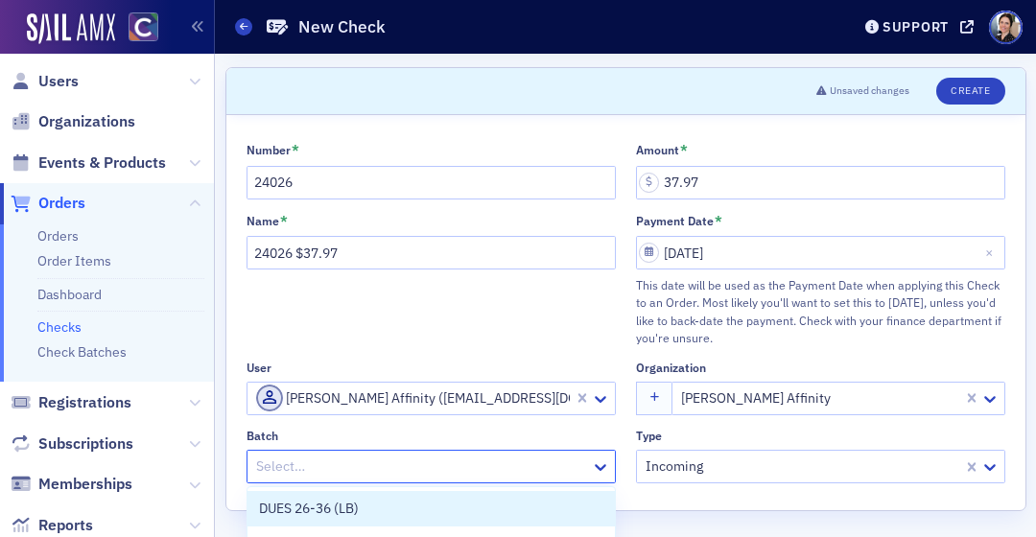
click at [280, 465] on div at bounding box center [421, 467] width 335 height 24
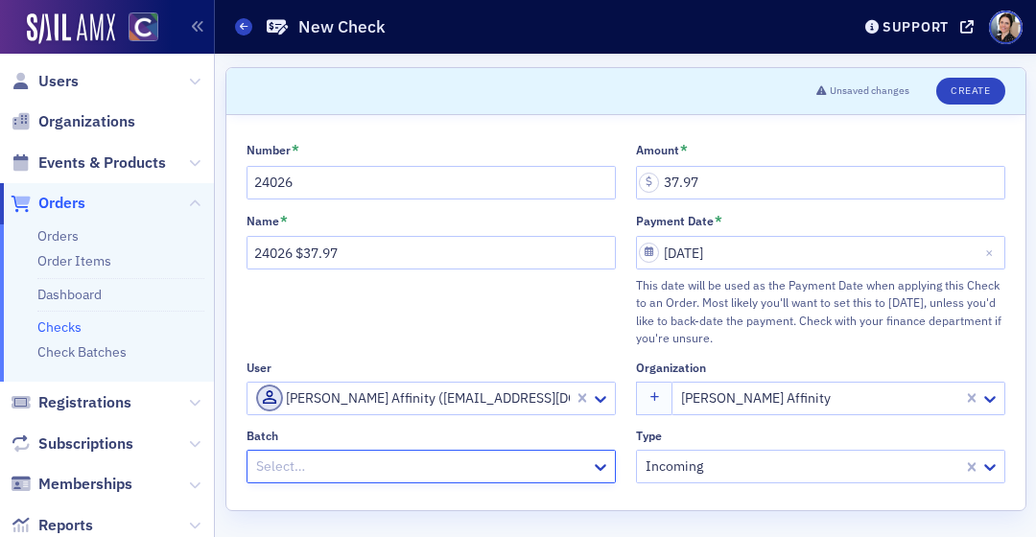
click at [280, 466] on div at bounding box center [421, 467] width 335 height 24
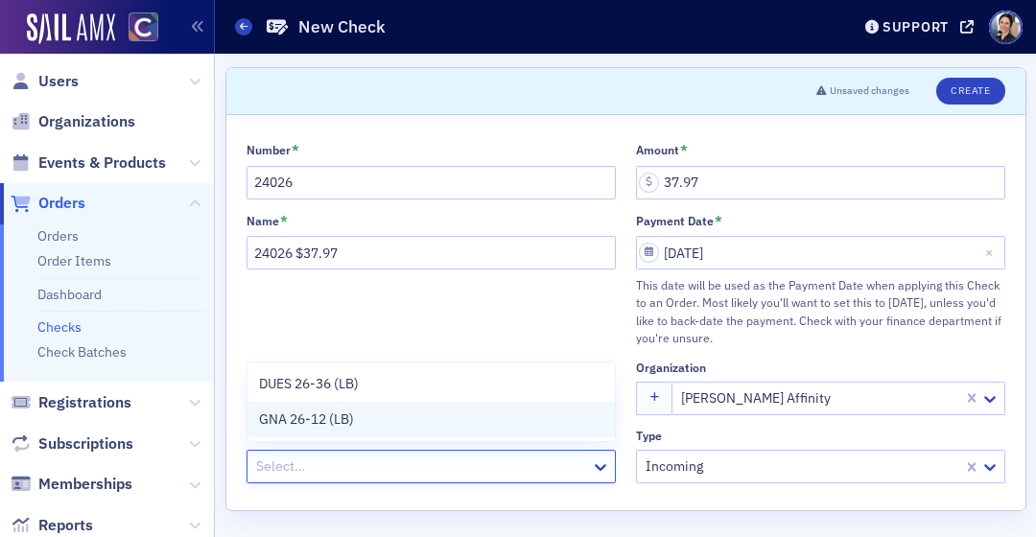
click at [290, 423] on span "GNA 26-12 (LB)" at bounding box center [306, 420] width 95 height 20
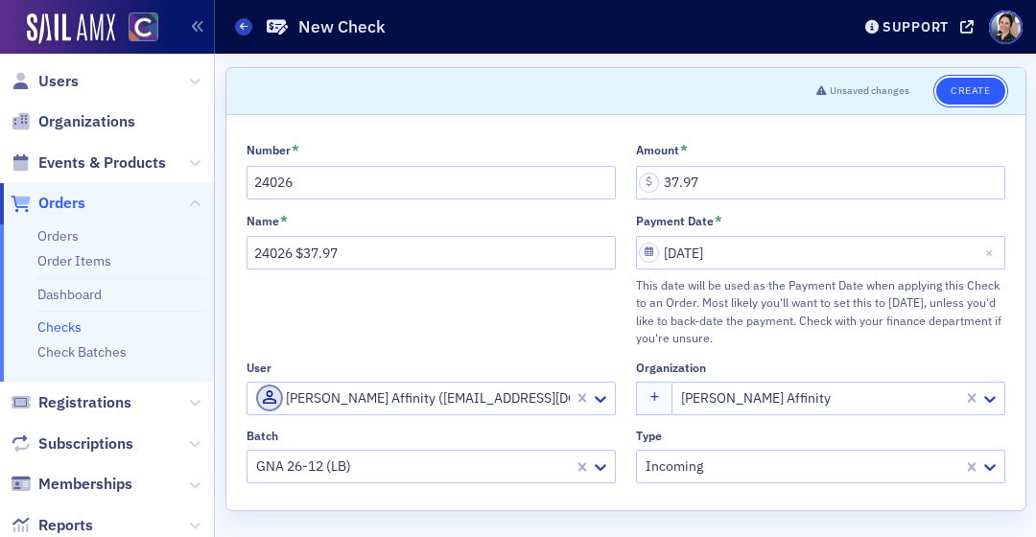
click at [976, 89] on button "Create" at bounding box center [971, 91] width 68 height 27
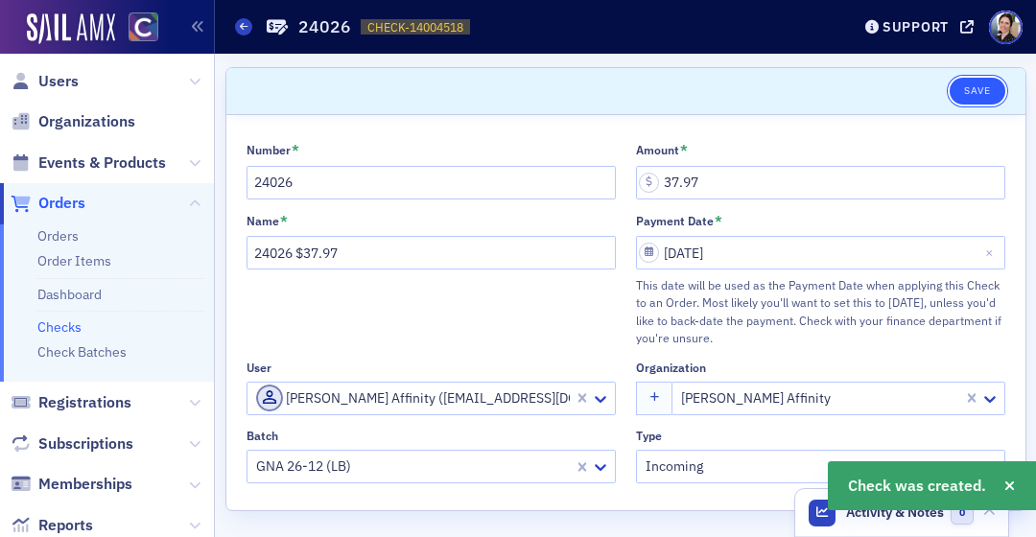
click at [981, 89] on button "Save" at bounding box center [977, 91] width 55 height 27
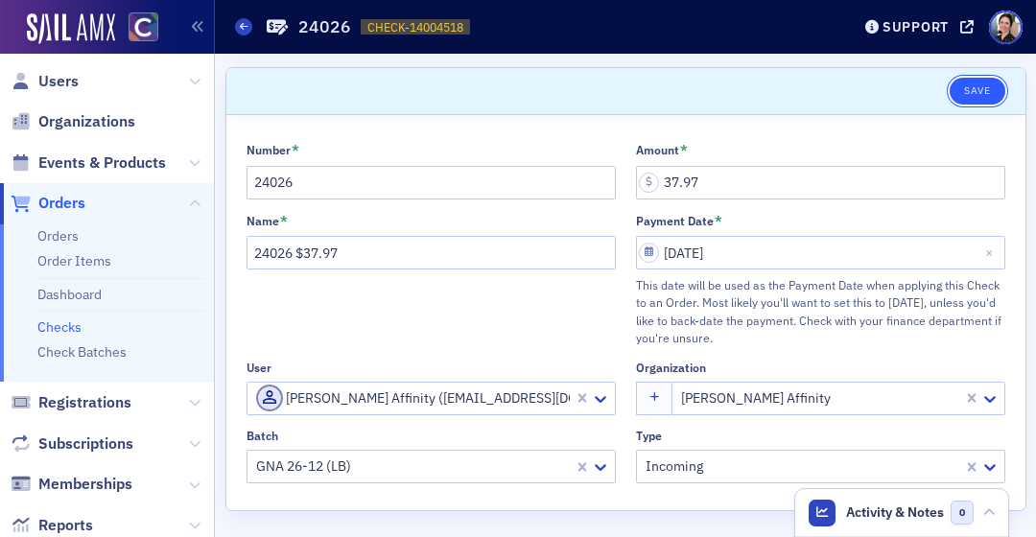
click at [981, 91] on button "Save" at bounding box center [977, 91] width 55 height 27
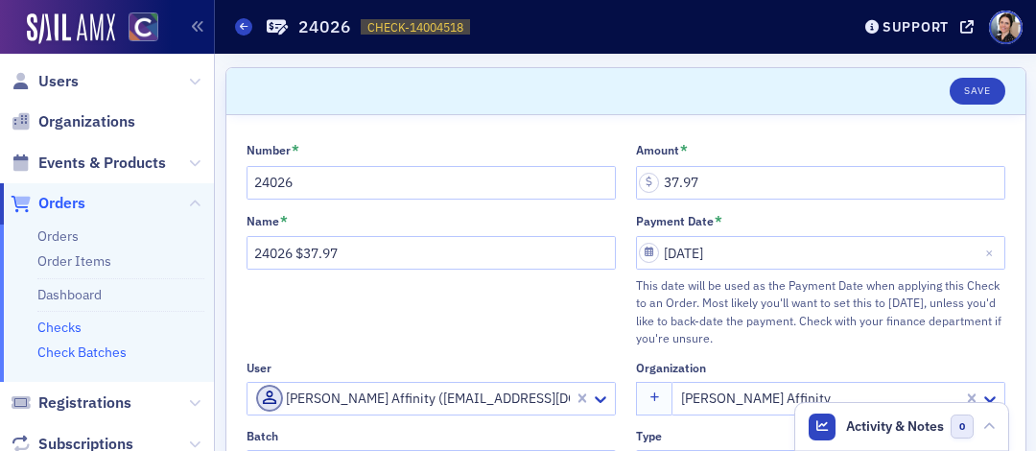
click at [80, 350] on link "Check Batches" at bounding box center [81, 352] width 89 height 17
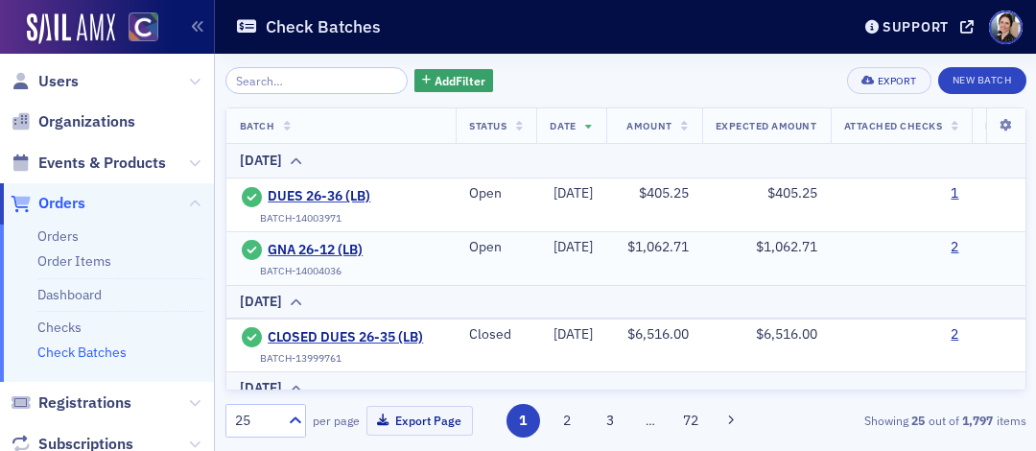
drag, startPoint x: 987, startPoint y: 249, endPoint x: 940, endPoint y: 243, distance: 47.5
click at [959, 249] on link "2" at bounding box center [955, 247] width 8 height 17
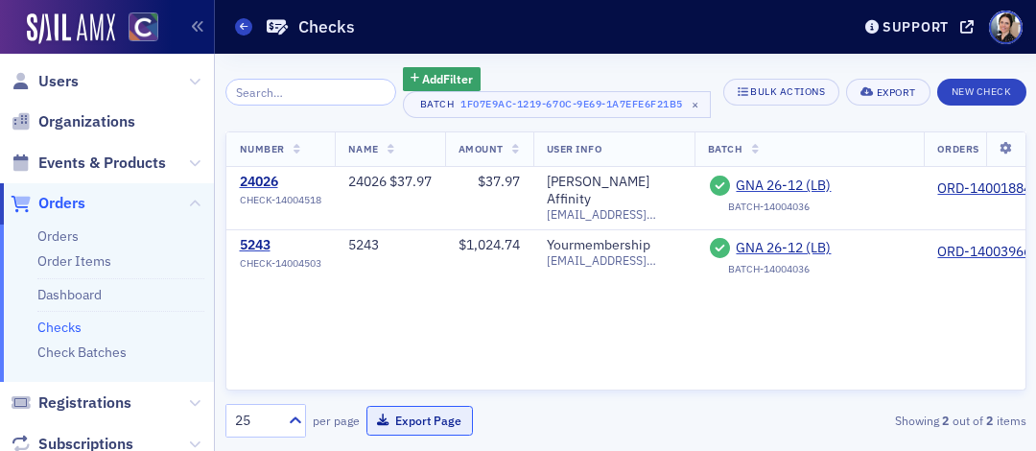
click at [435, 422] on button "Export Page" at bounding box center [420, 421] width 107 height 30
